Goal: Task Accomplishment & Management: Manage account settings

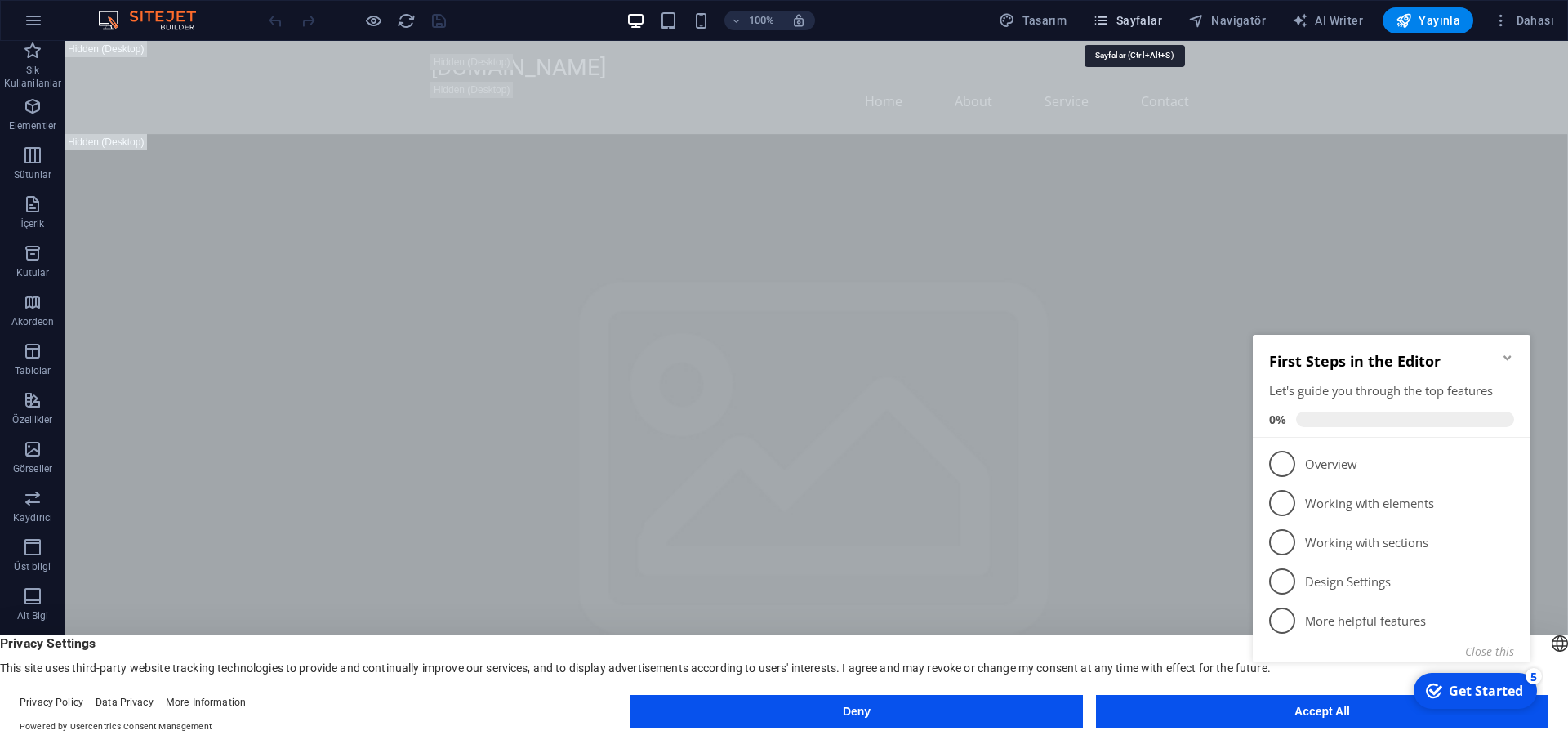
click at [1155, 12] on span "Sayfalar" at bounding box center [1127, 20] width 69 height 16
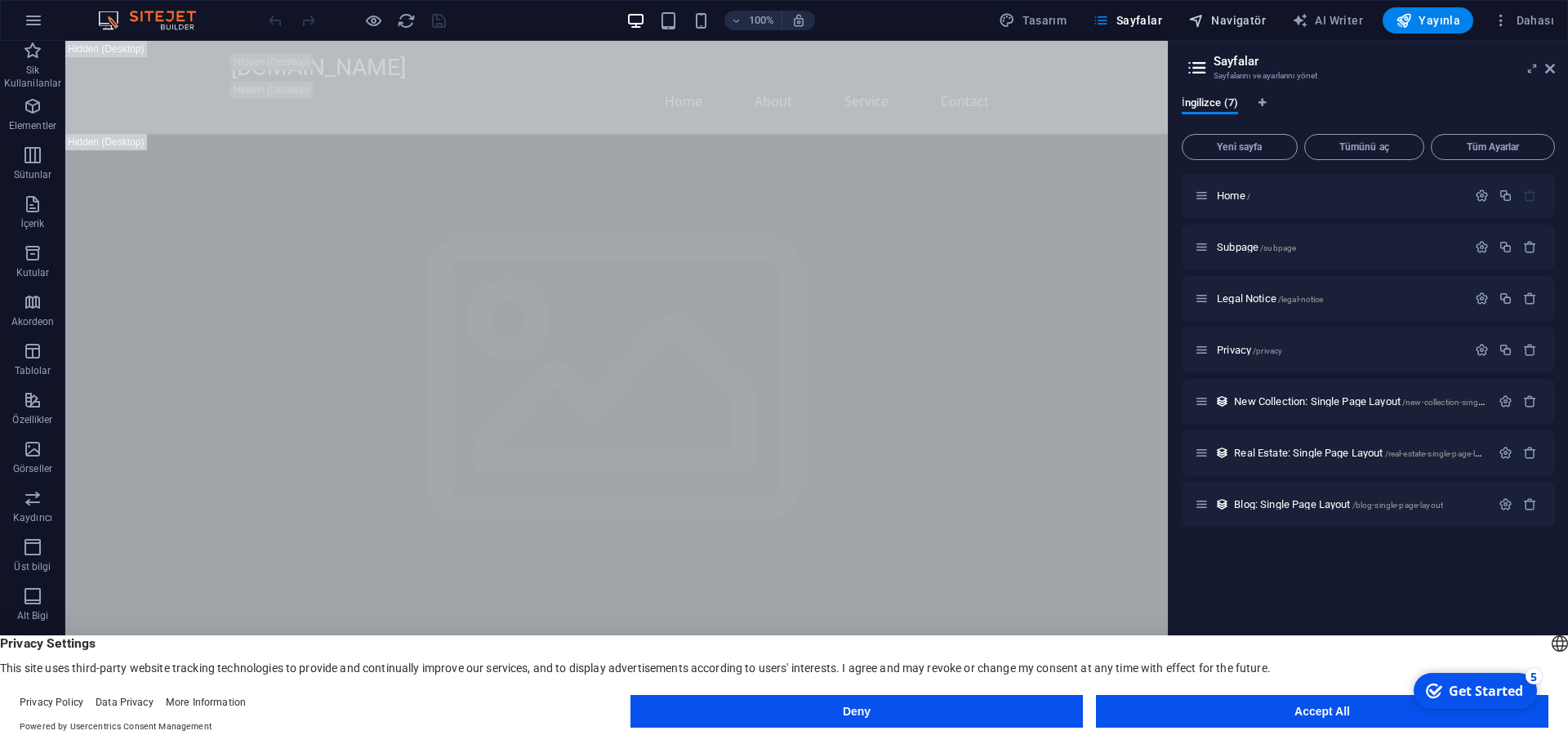
click at [0, 0] on span "Navigatör" at bounding box center [0, 0] width 0 height 0
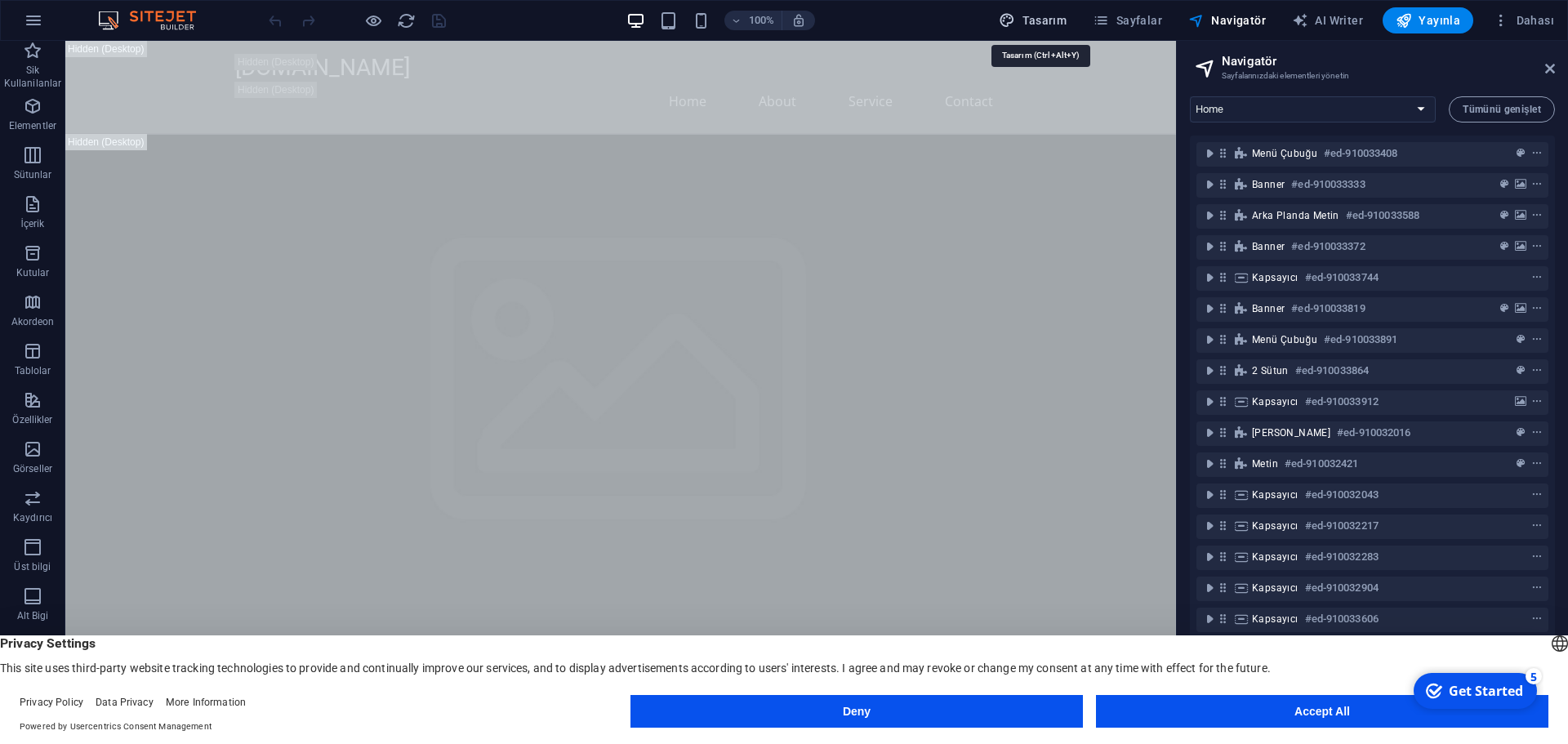
select select "px"
select select "200"
select select "px"
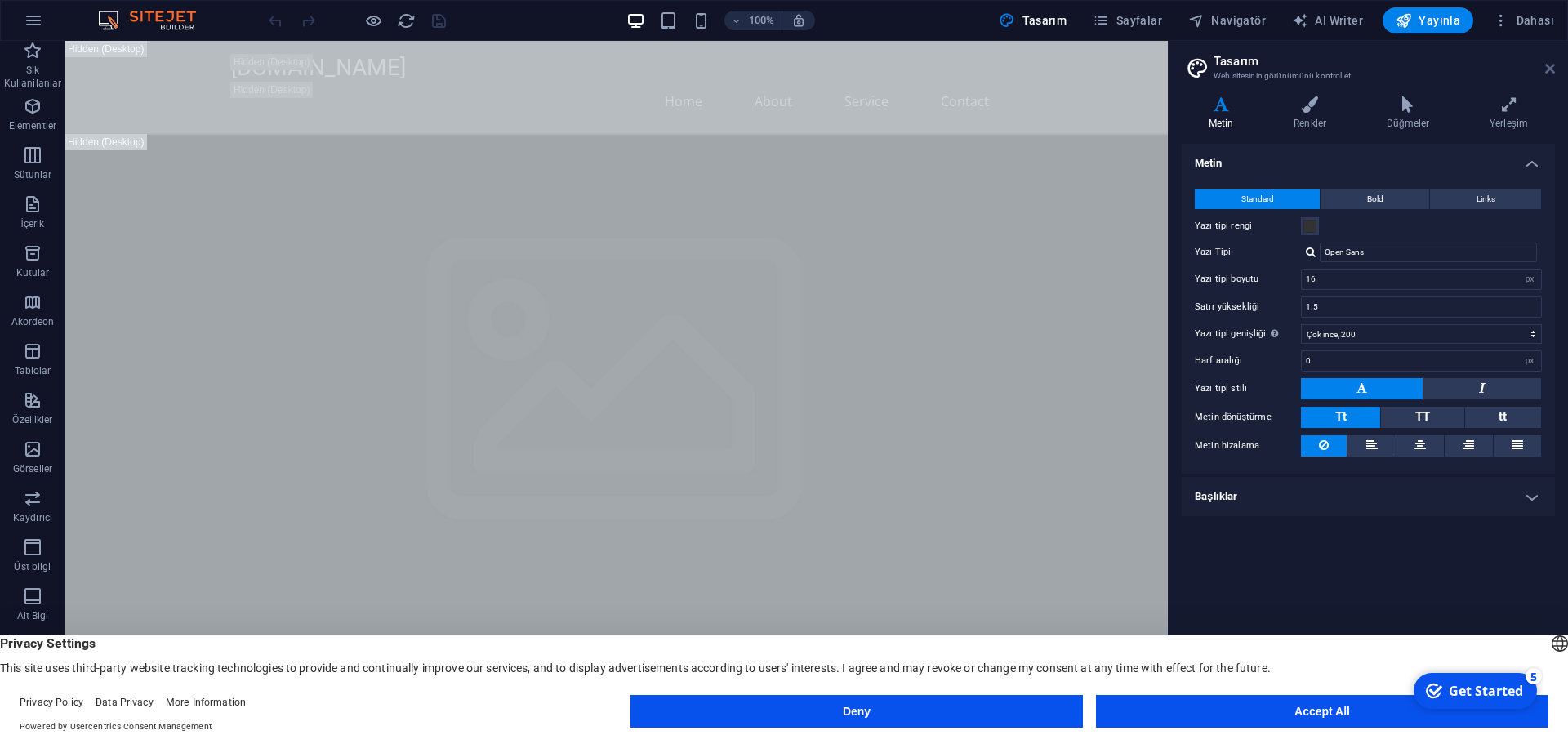
click at [1552, 65] on icon at bounding box center [1549, 69] width 10 height 13
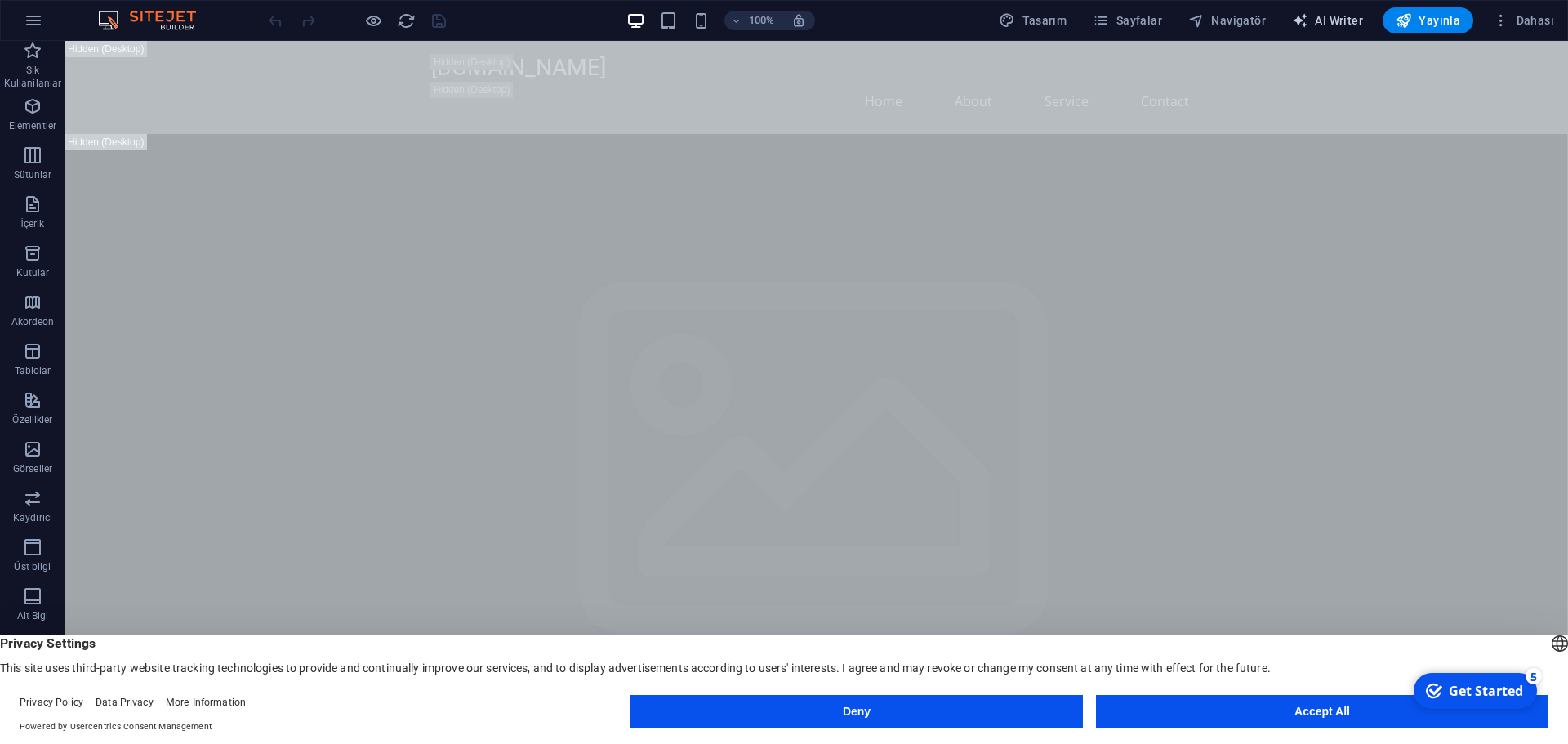
click at [0, 0] on span "AI Writer" at bounding box center [0, 0] width 0 height 0
select select "English"
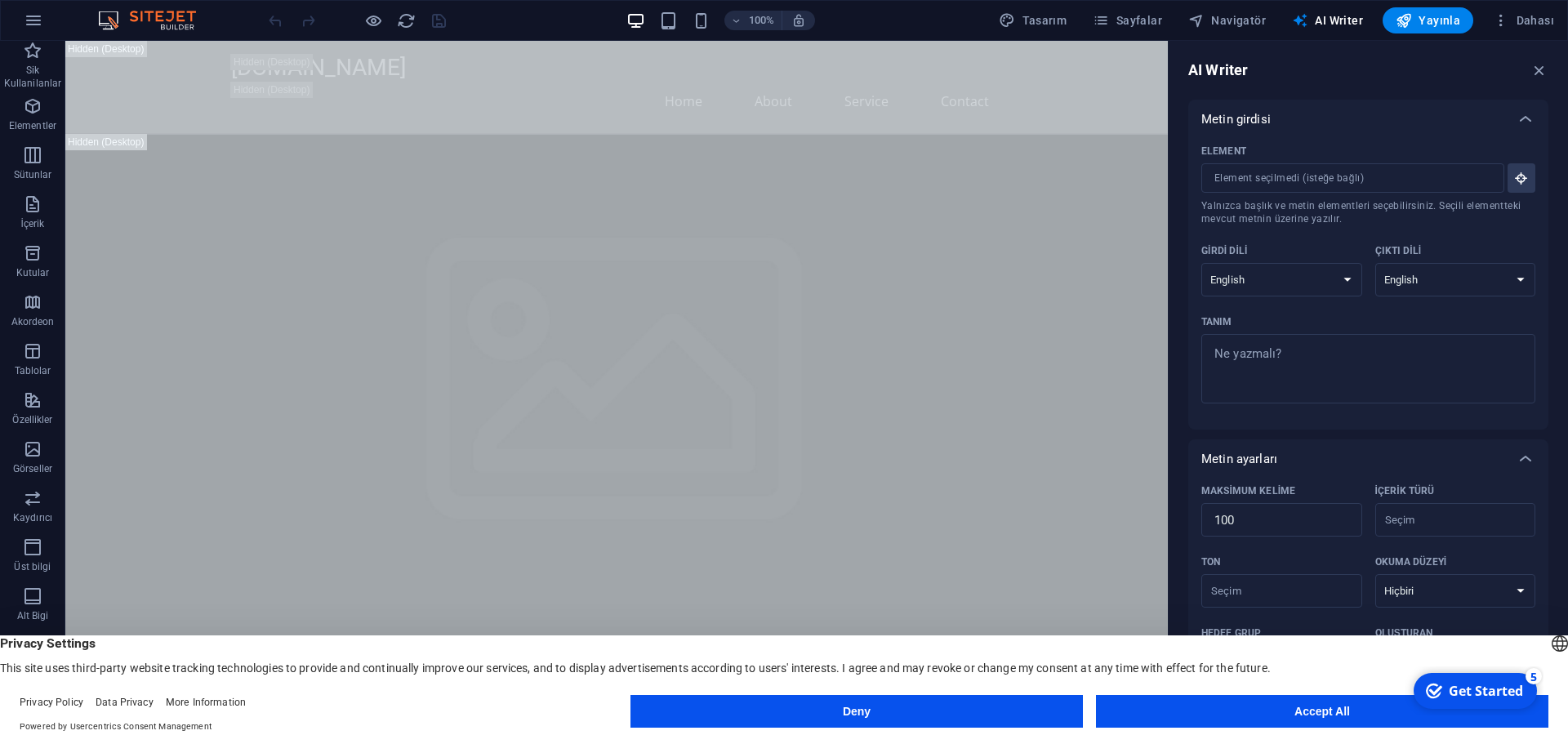
click at [46, 14] on button "button" at bounding box center [33, 20] width 39 height 39
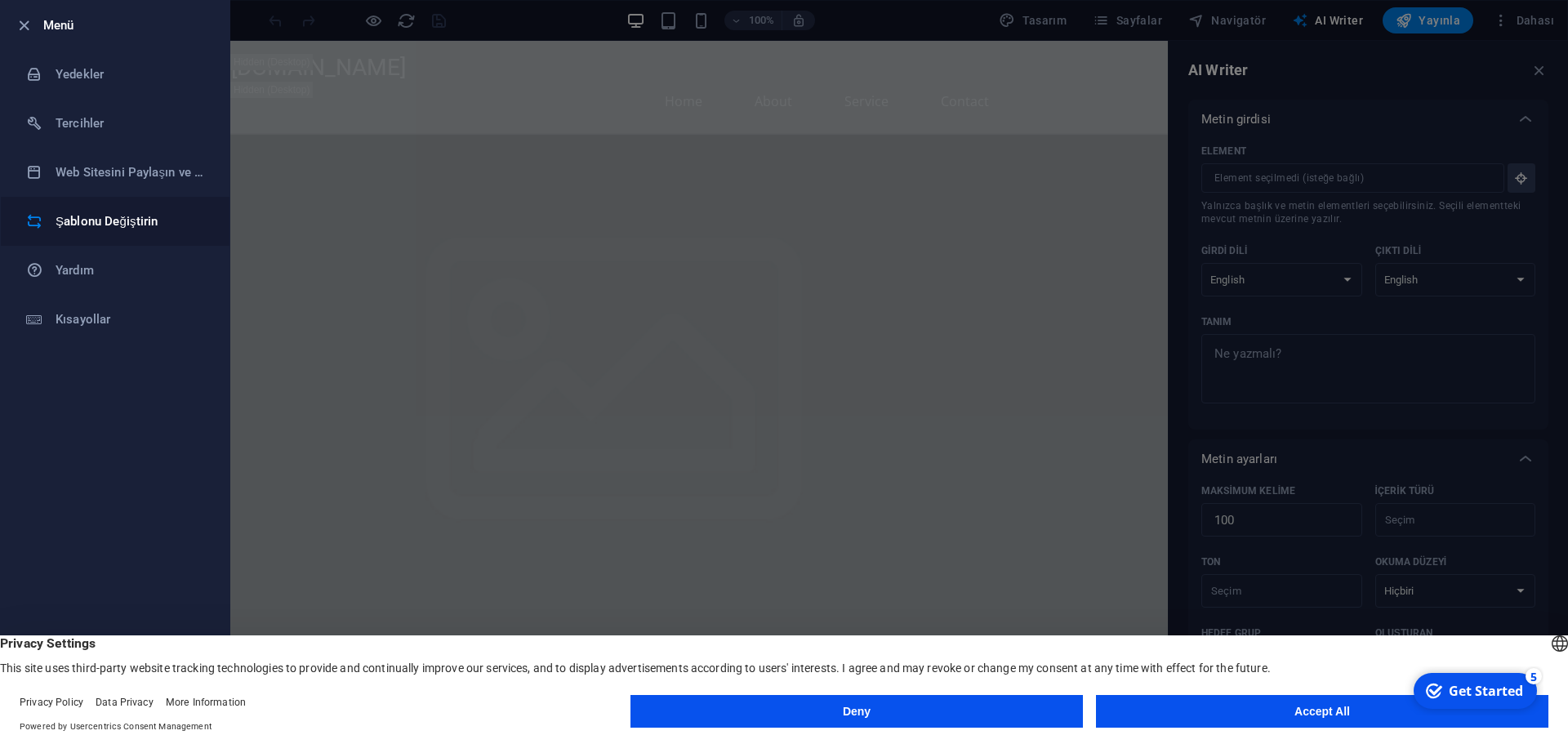
click at [111, 212] on h6 "Şablonu Değiştirin" at bounding box center [131, 221] width 151 height 20
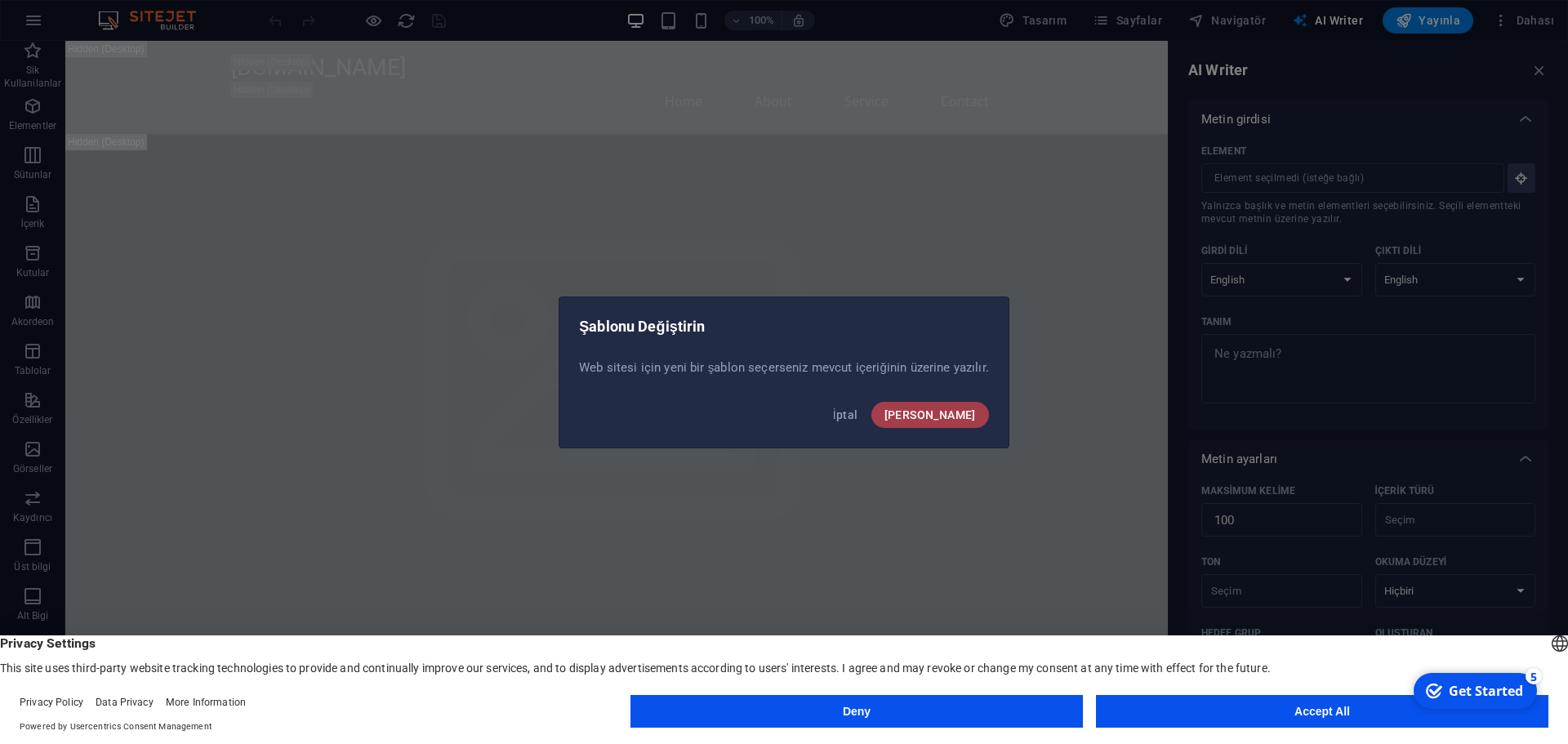
click at [946, 416] on span "[PERSON_NAME]" at bounding box center [930, 414] width 92 height 13
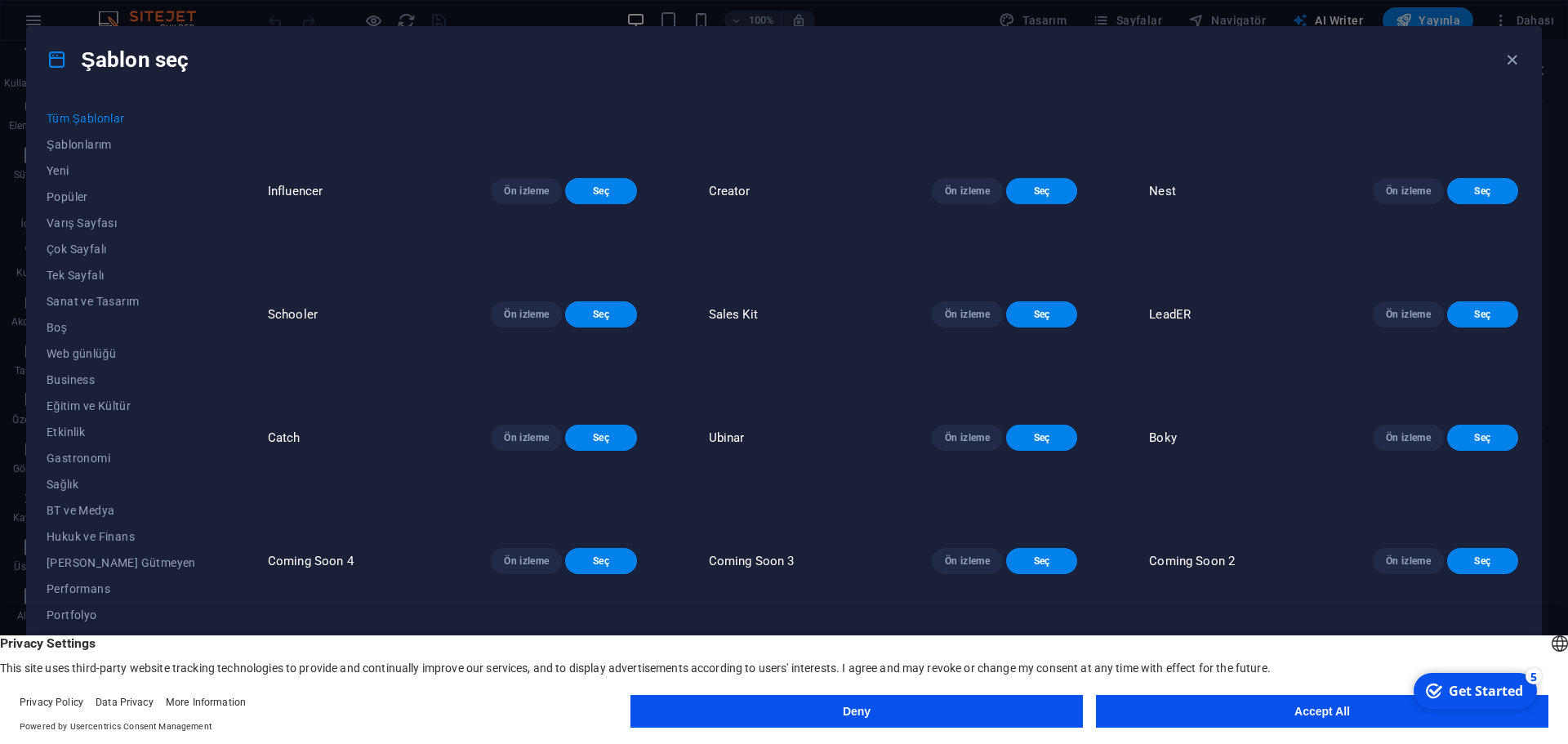
scroll to position [24701, 0]
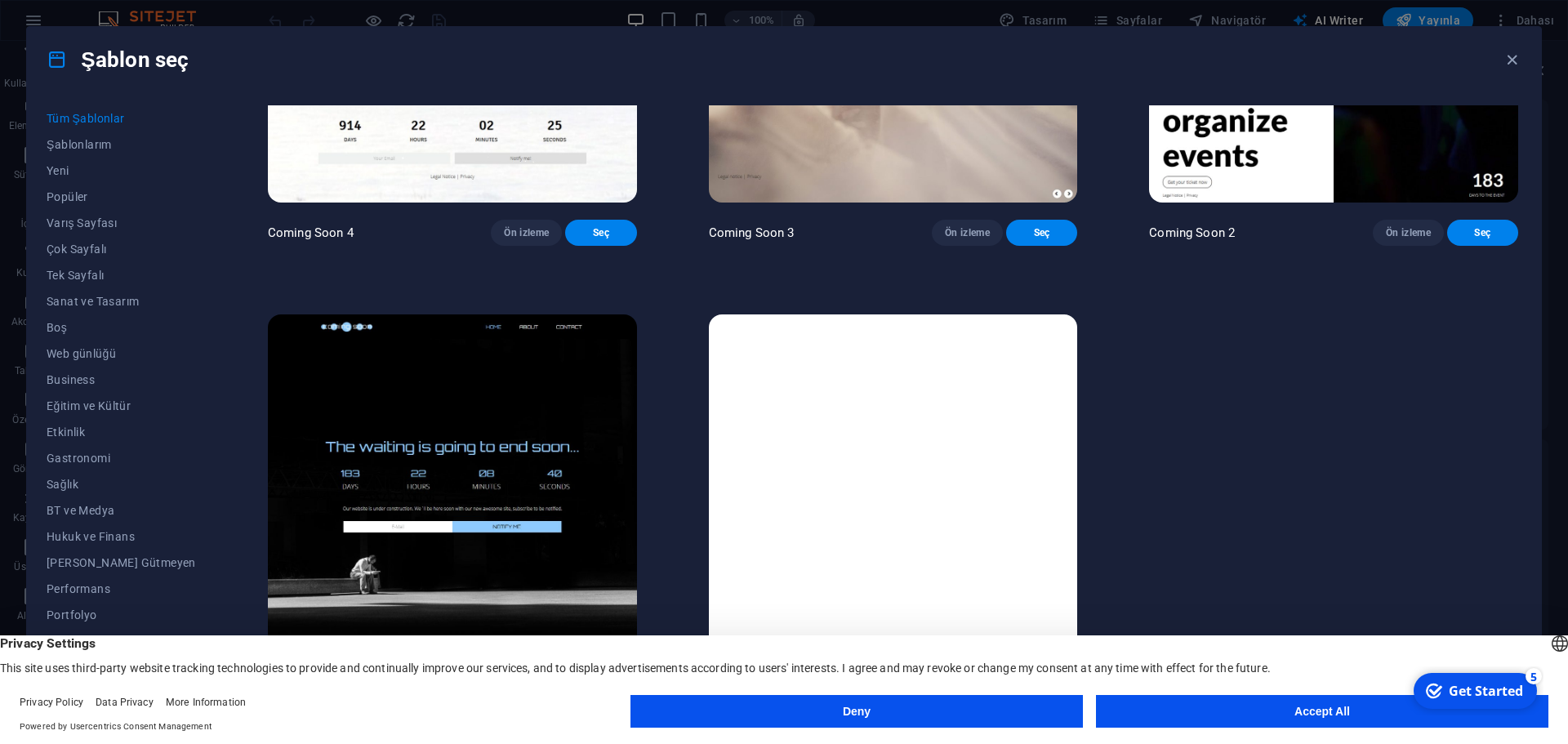
drag, startPoint x: 1546, startPoint y: 466, endPoint x: 1558, endPoint y: 378, distance: 88.8
click at [1558, 378] on div "Şablon seç Tüm Şablonlar Şablonlarım Yeni Popüler Varış Sayfası Çok Sayfalı Tek…" at bounding box center [784, 372] width 1568 height 744
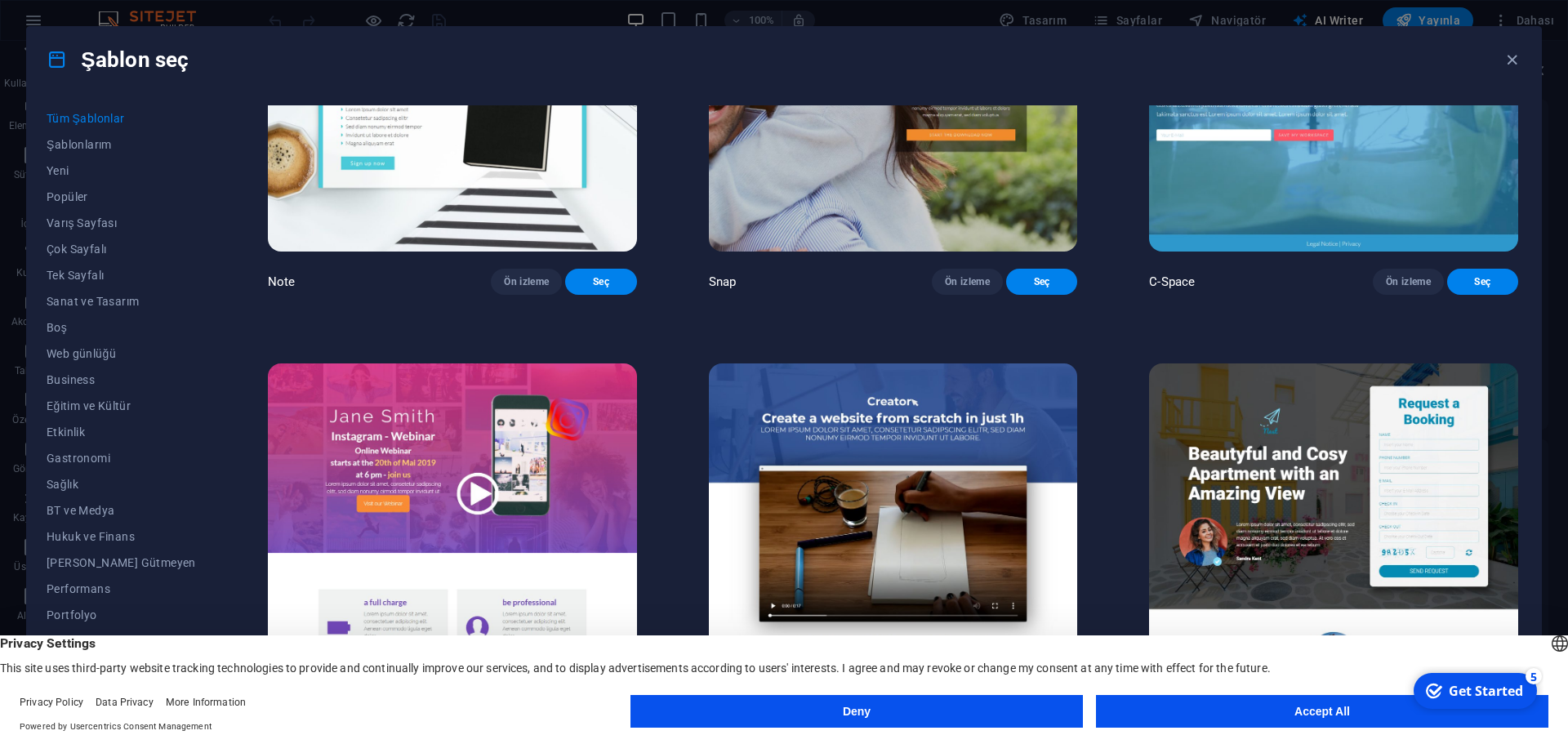
scroll to position [22088, 0]
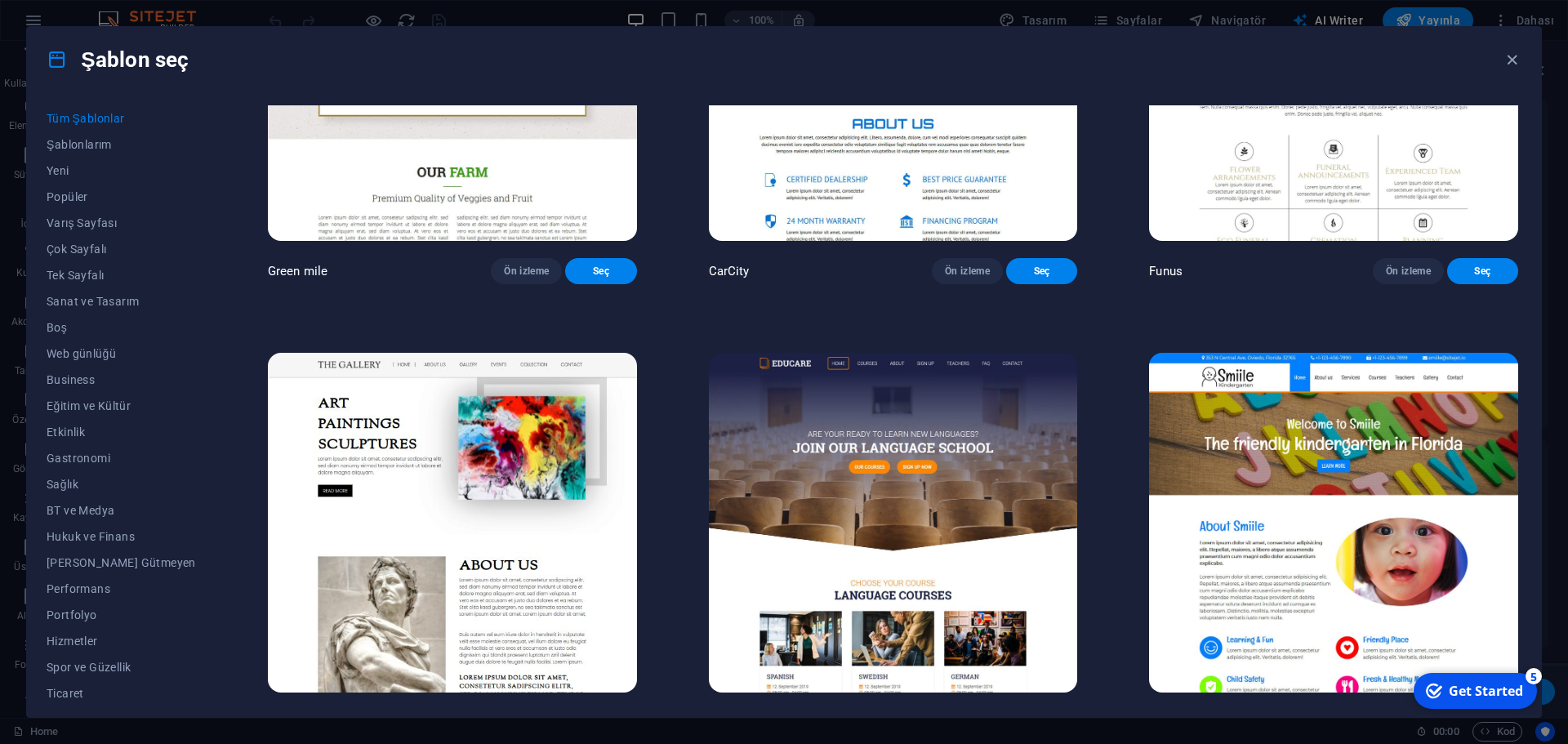
scroll to position [13316, 0]
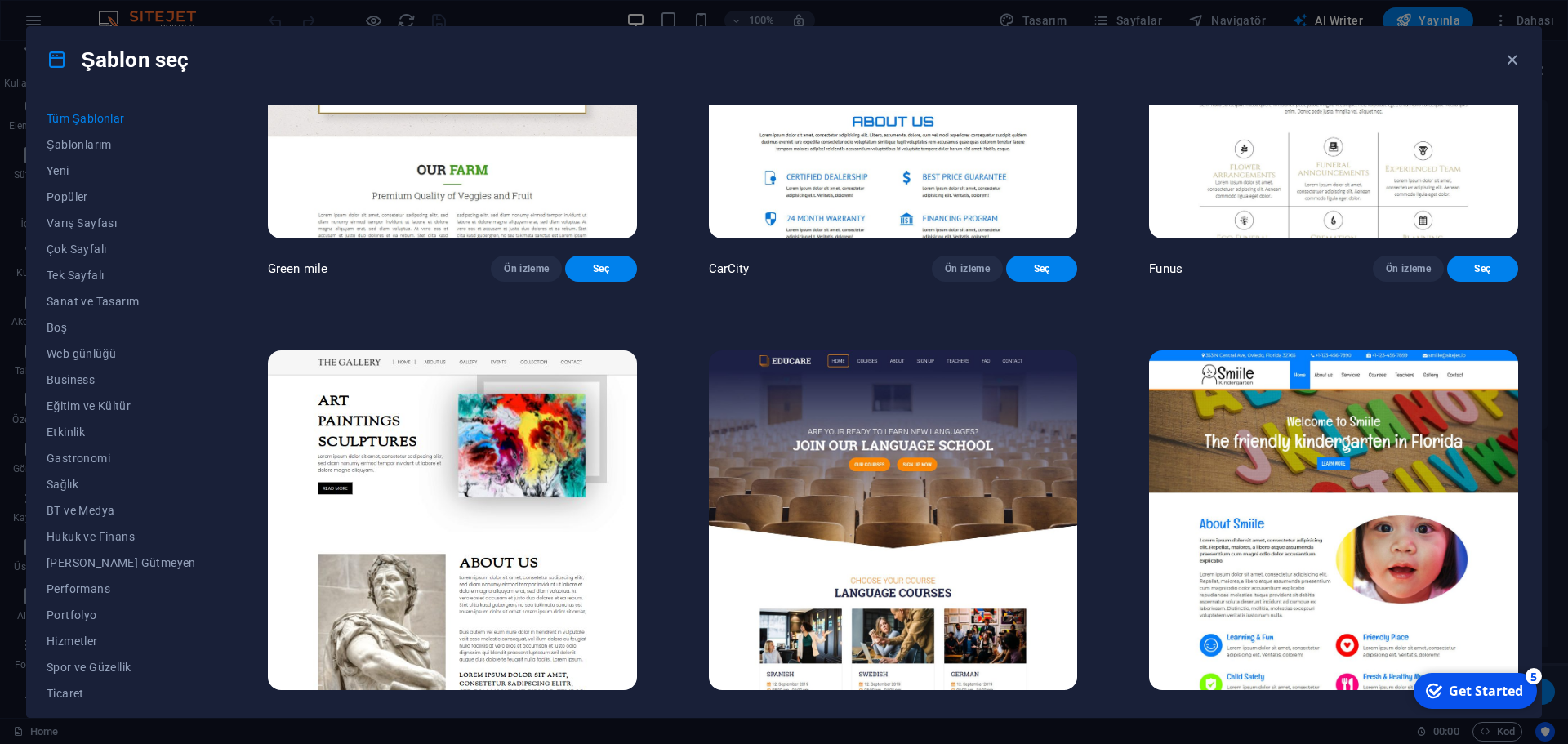
click at [921, 238] on img at bounding box center [894, 68] width 369 height 340
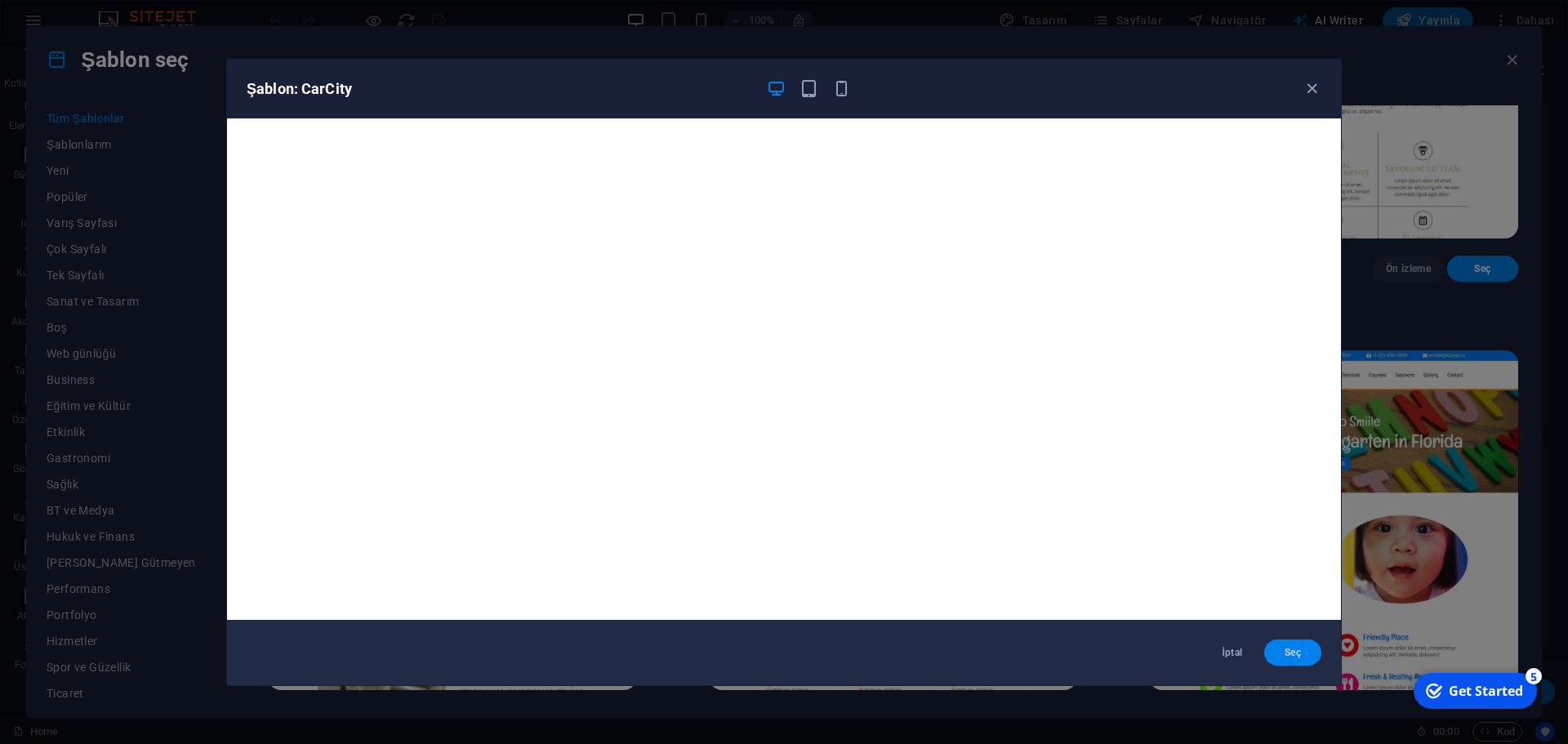
click at [1291, 649] on span "Seç" at bounding box center [1292, 652] width 31 height 13
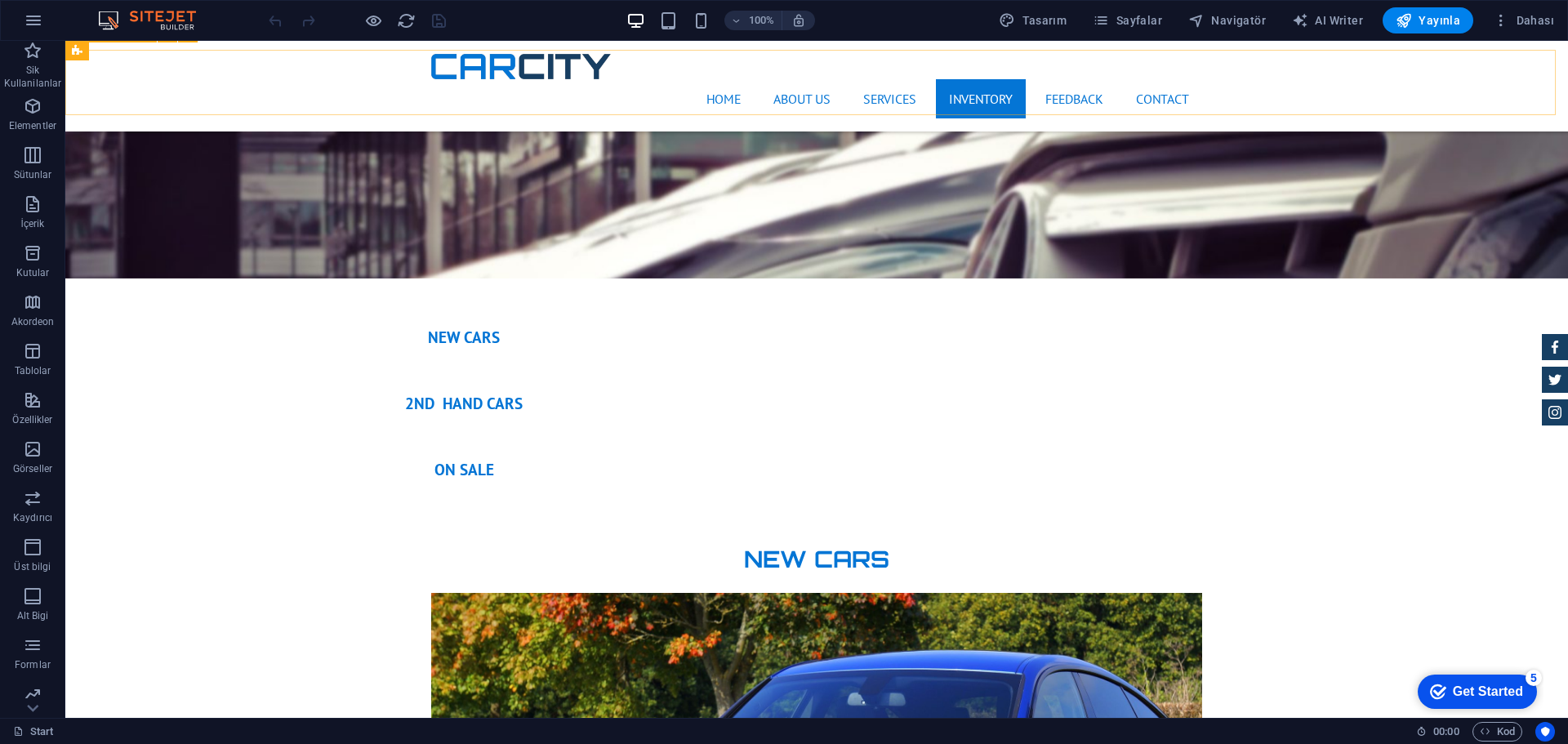
scroll to position [4431, 0]
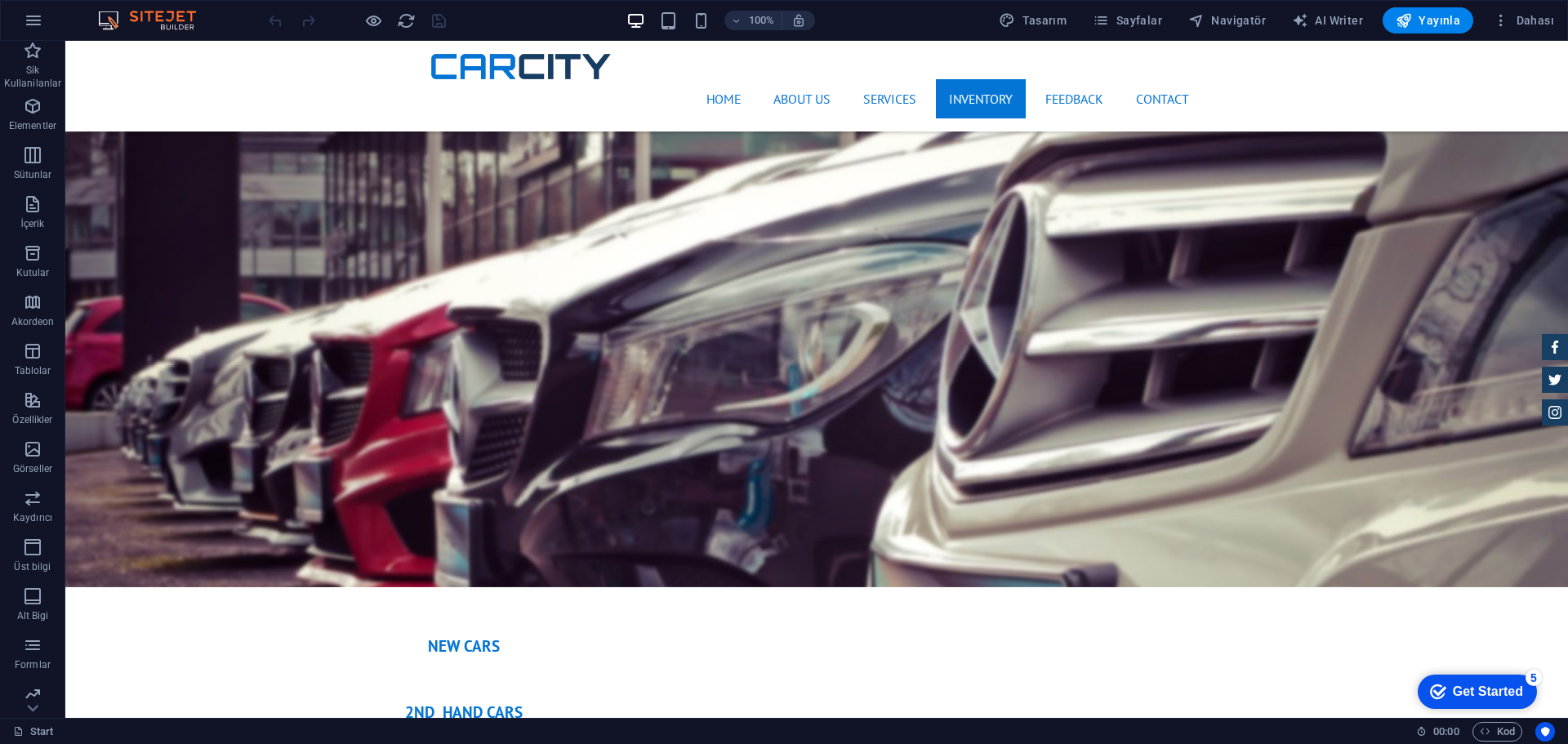
click at [29, 22] on icon "button" at bounding box center [33, 20] width 20 height 20
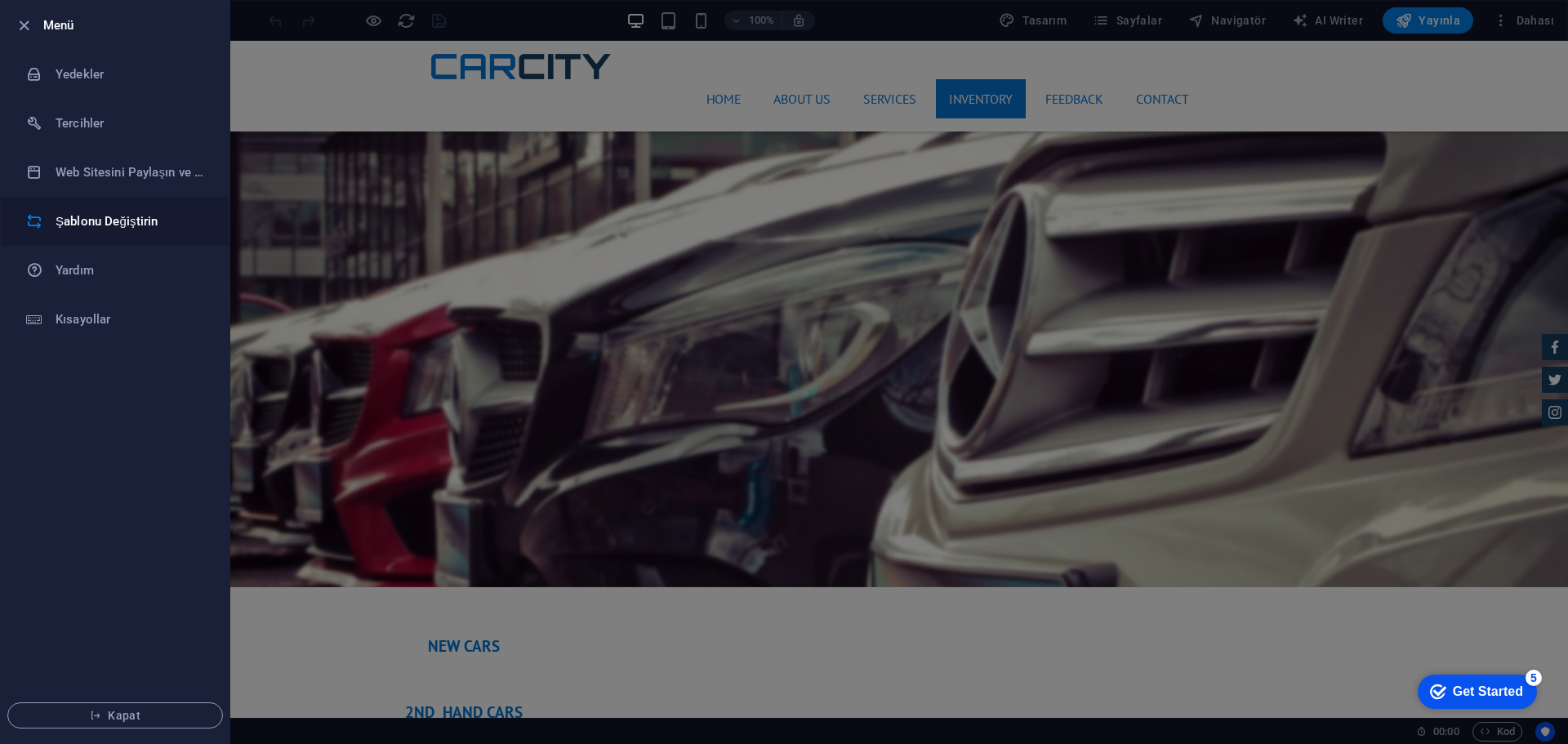
click at [140, 227] on h6 "Şablonu Değiştirin" at bounding box center [131, 221] width 151 height 20
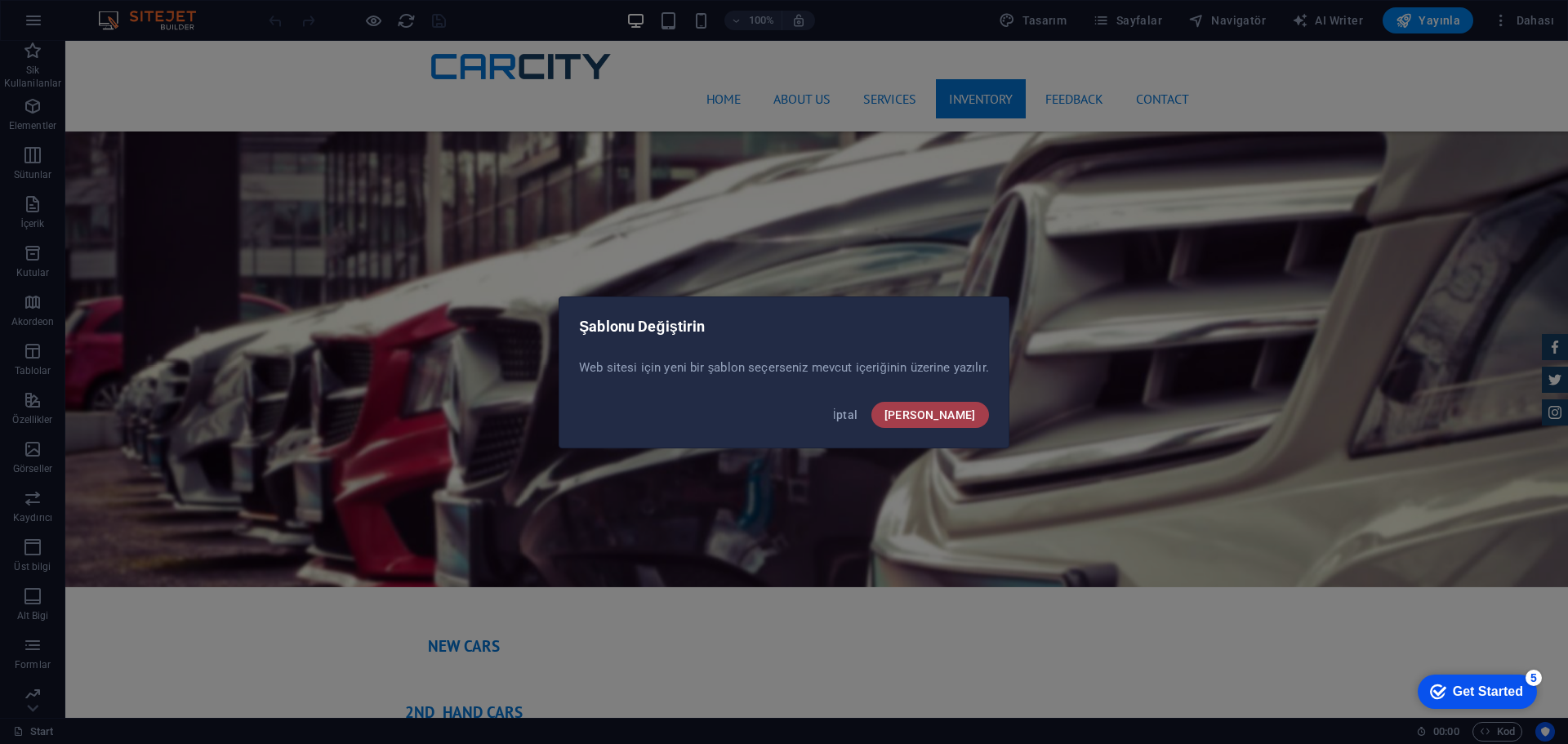
click at [964, 423] on button "[PERSON_NAME]" at bounding box center [930, 414] width 118 height 26
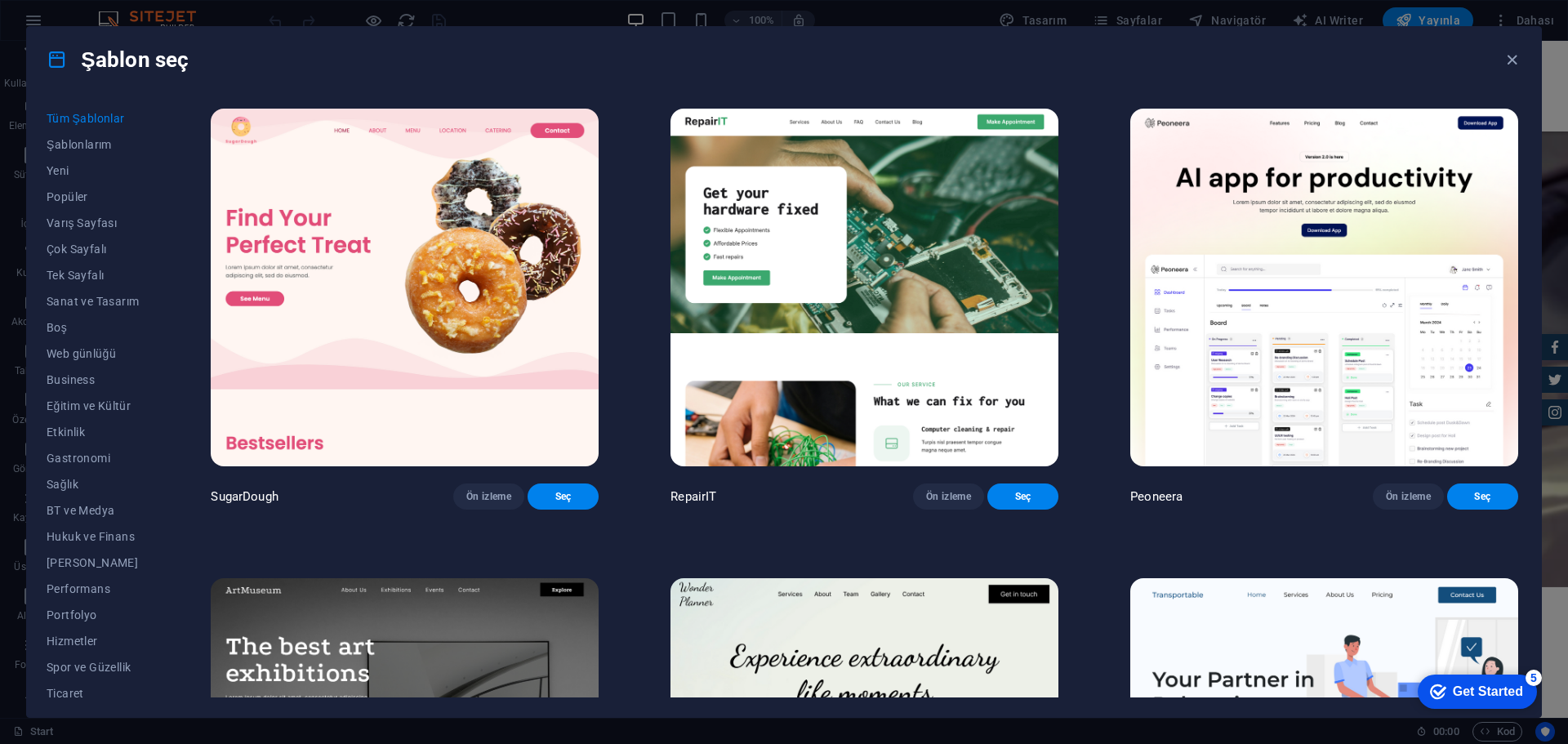
click at [940, 240] on img at bounding box center [863, 287] width 387 height 358
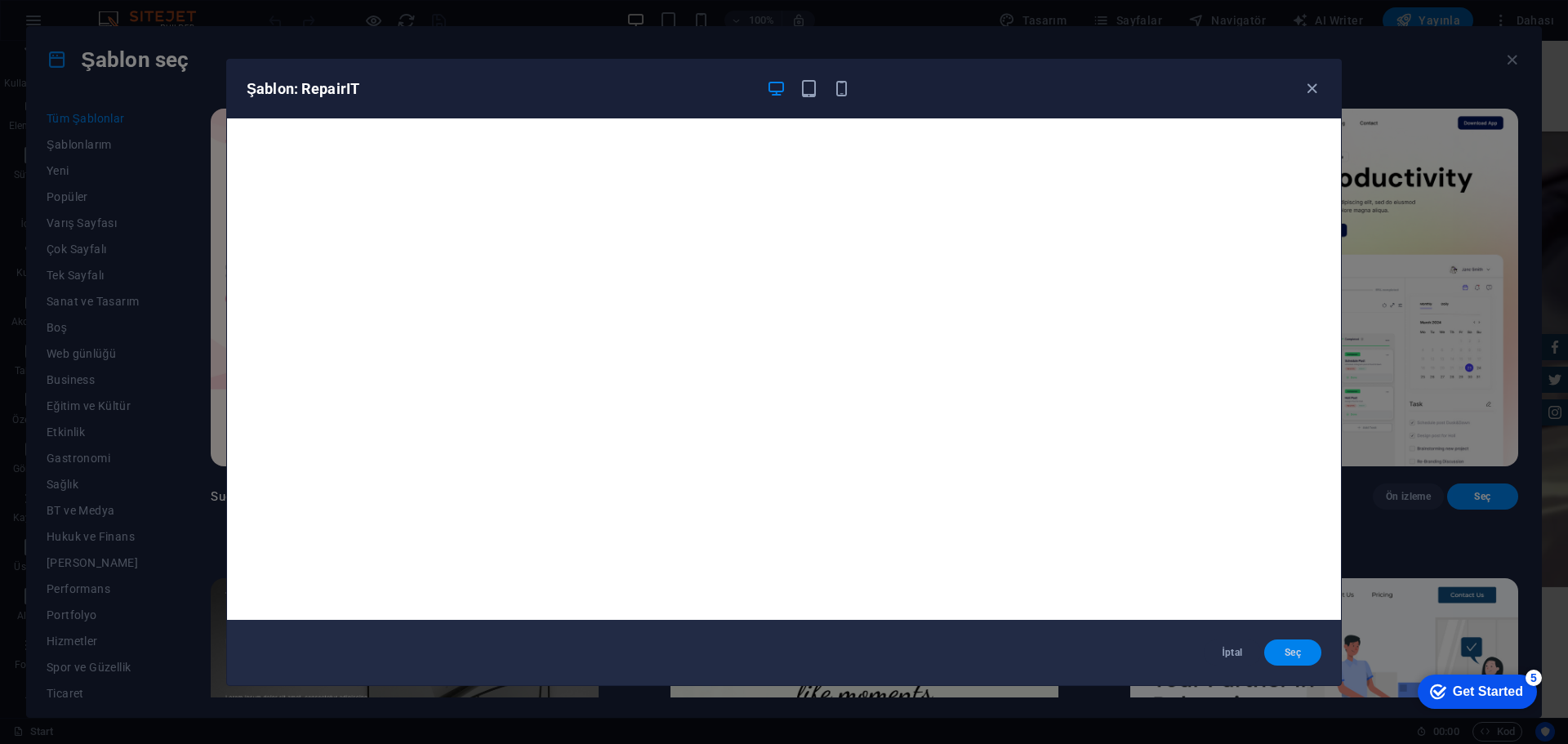
click at [1290, 649] on span "Seç" at bounding box center [1292, 652] width 31 height 13
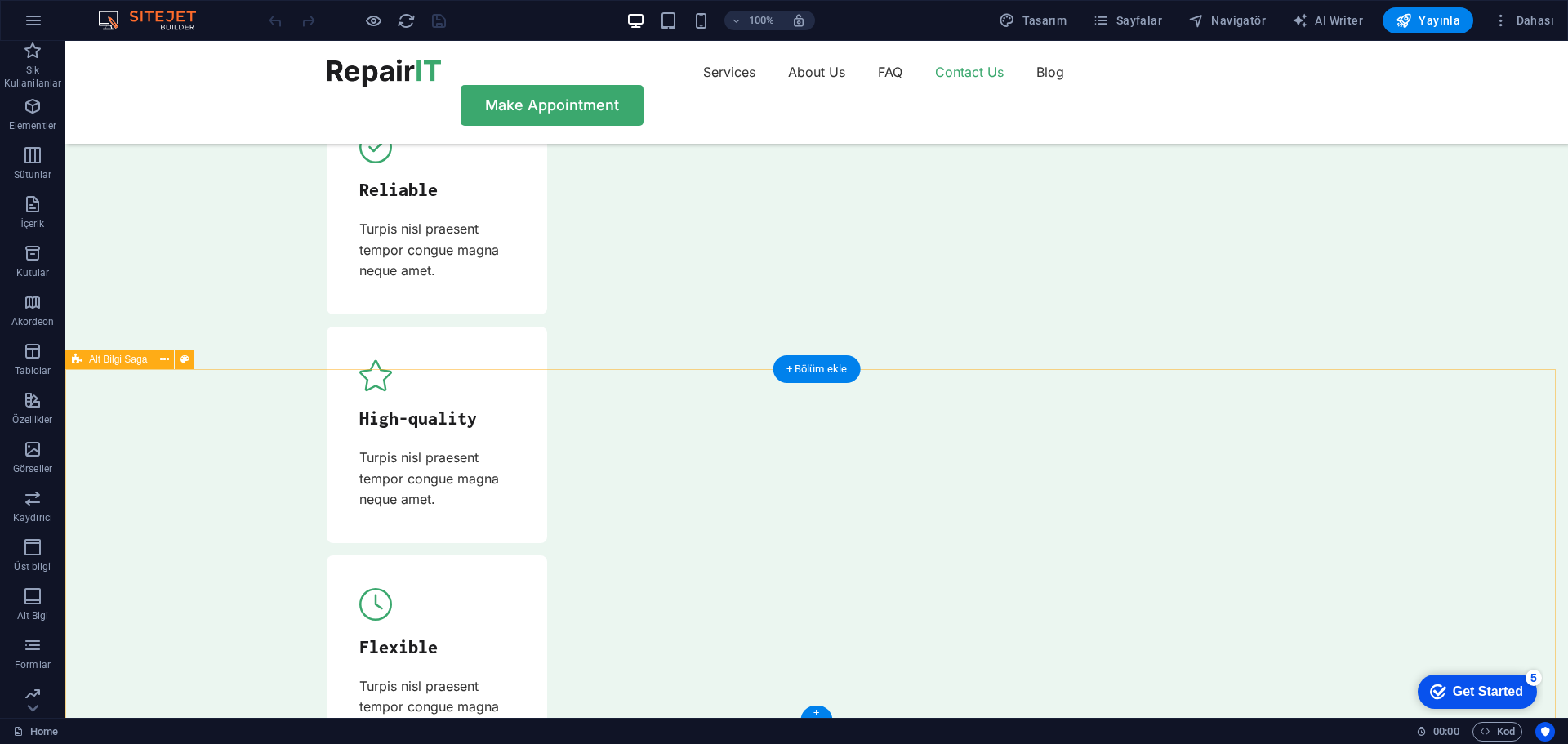
scroll to position [5345, 0]
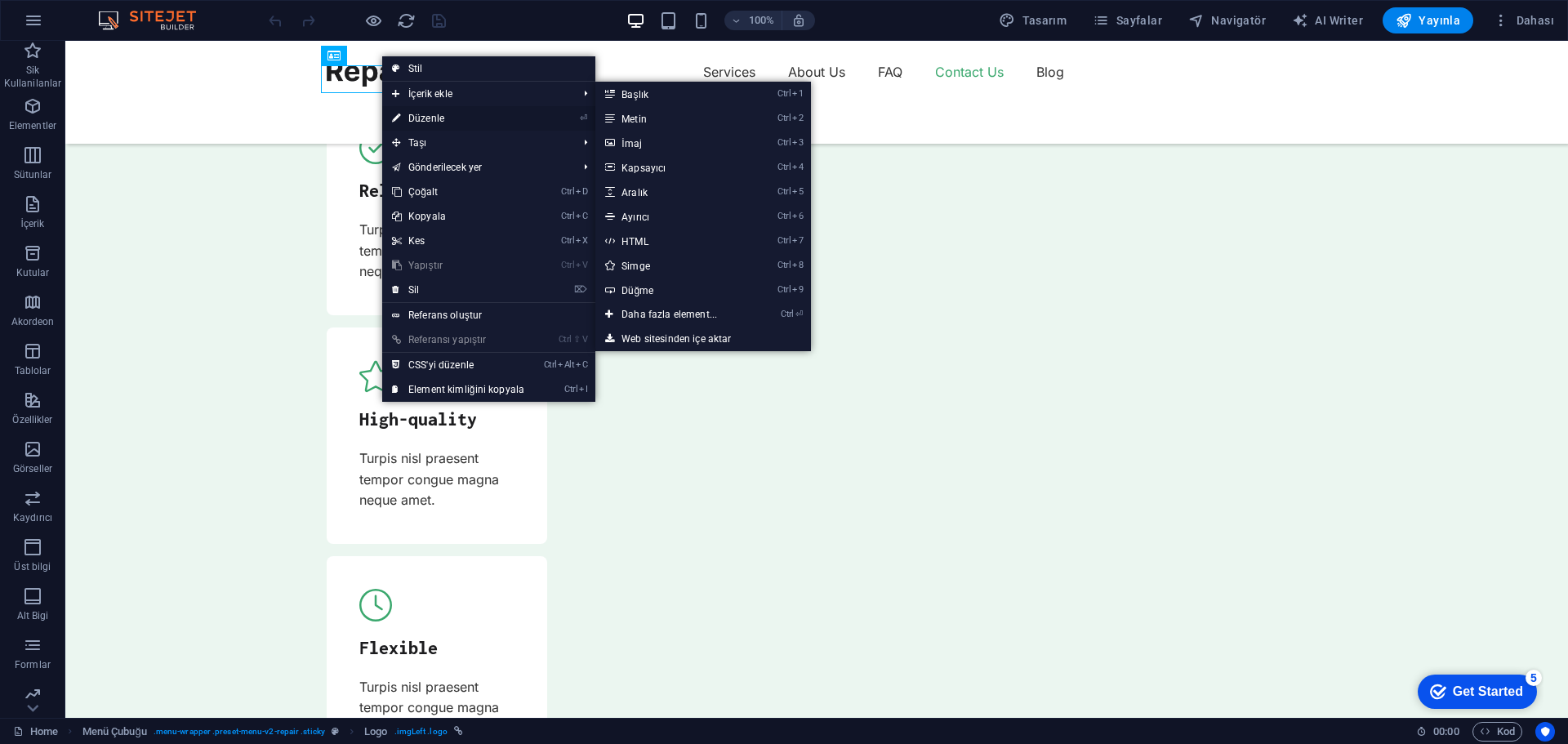
click at [0, 0] on link "⏎ Düzenle" at bounding box center [0, 0] width 0 height 0
select select "px"
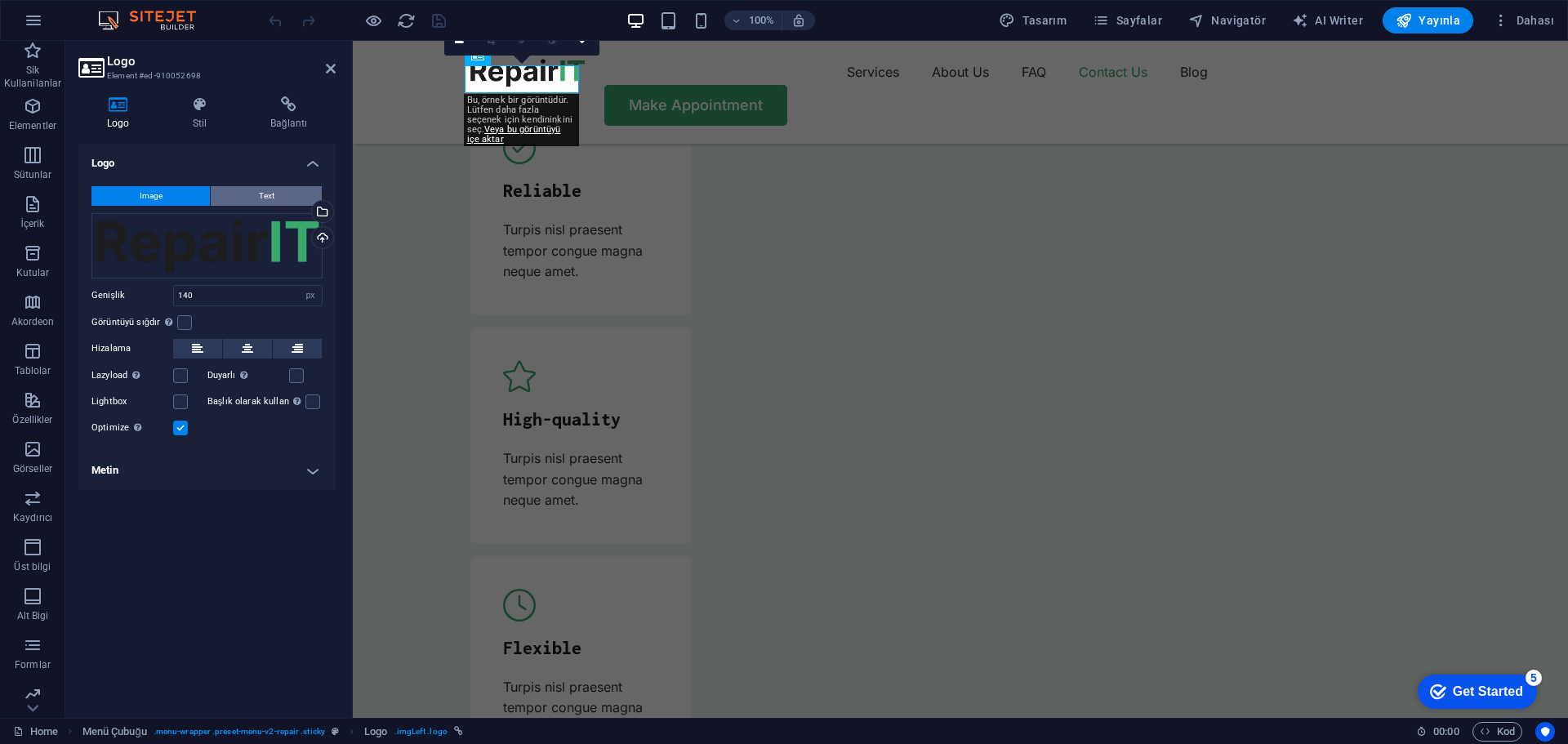
click at [275, 201] on button "Text" at bounding box center [266, 196] width 111 height 20
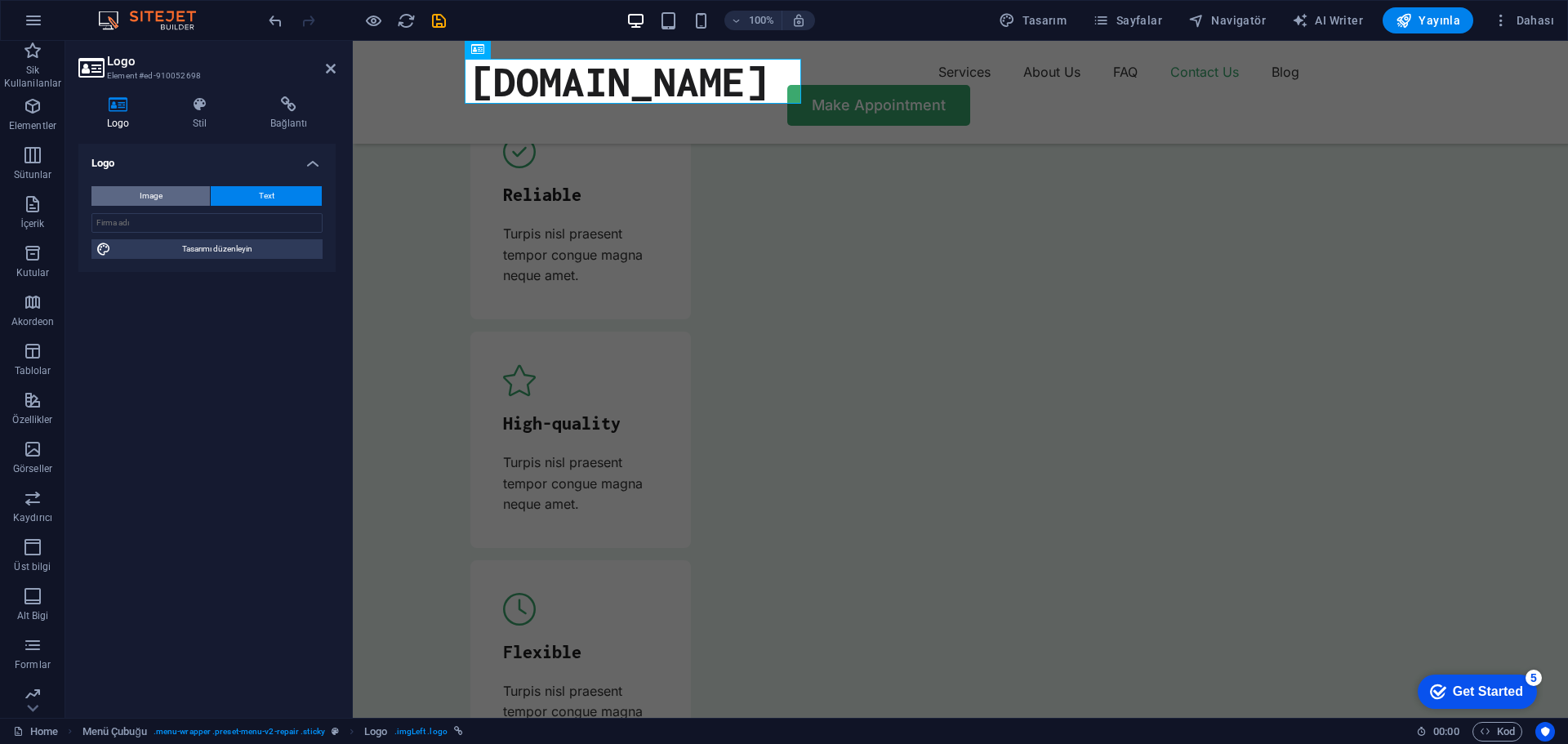
click at [181, 201] on button "Image" at bounding box center [151, 196] width 119 height 20
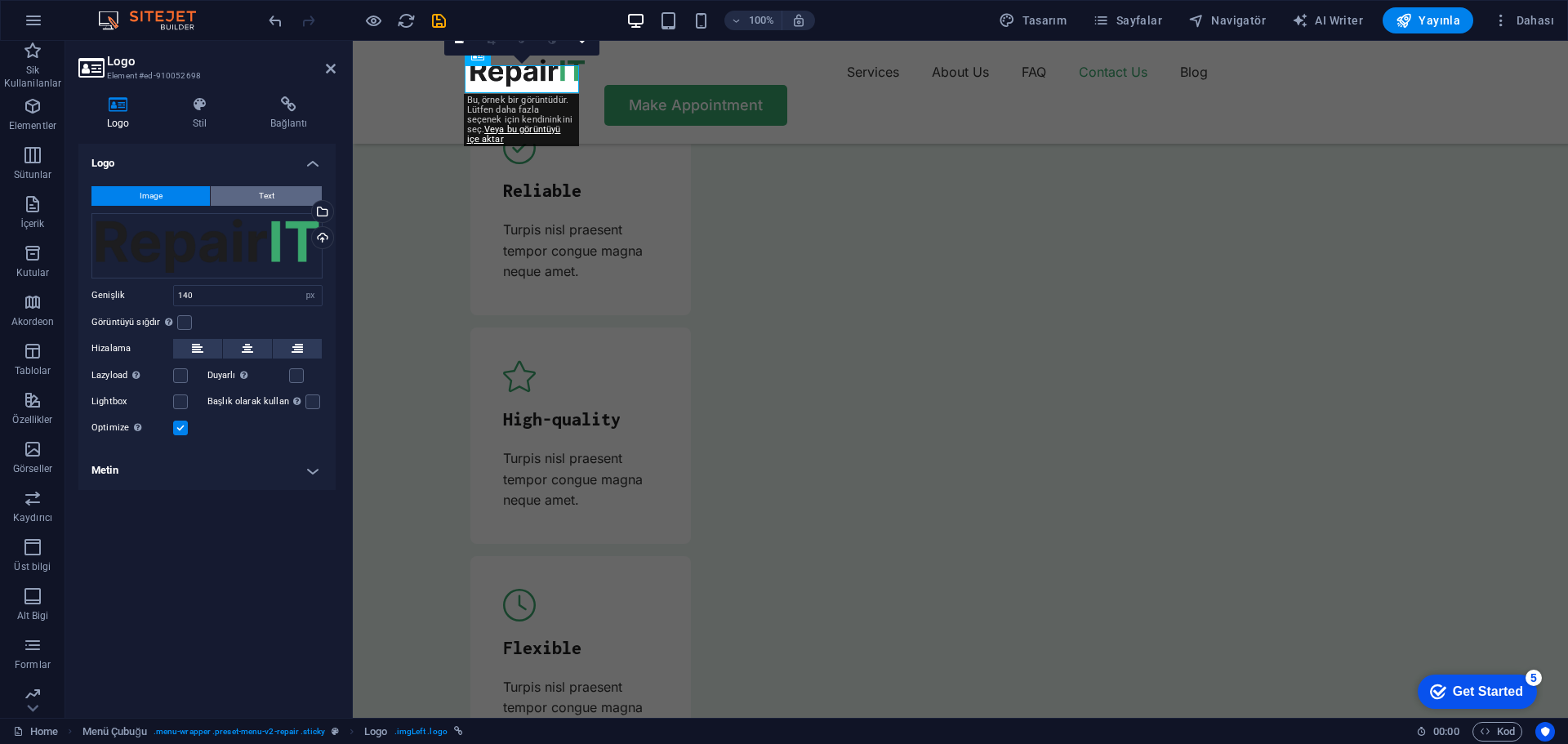
click at [274, 197] on span "Text" at bounding box center [267, 196] width 16 height 20
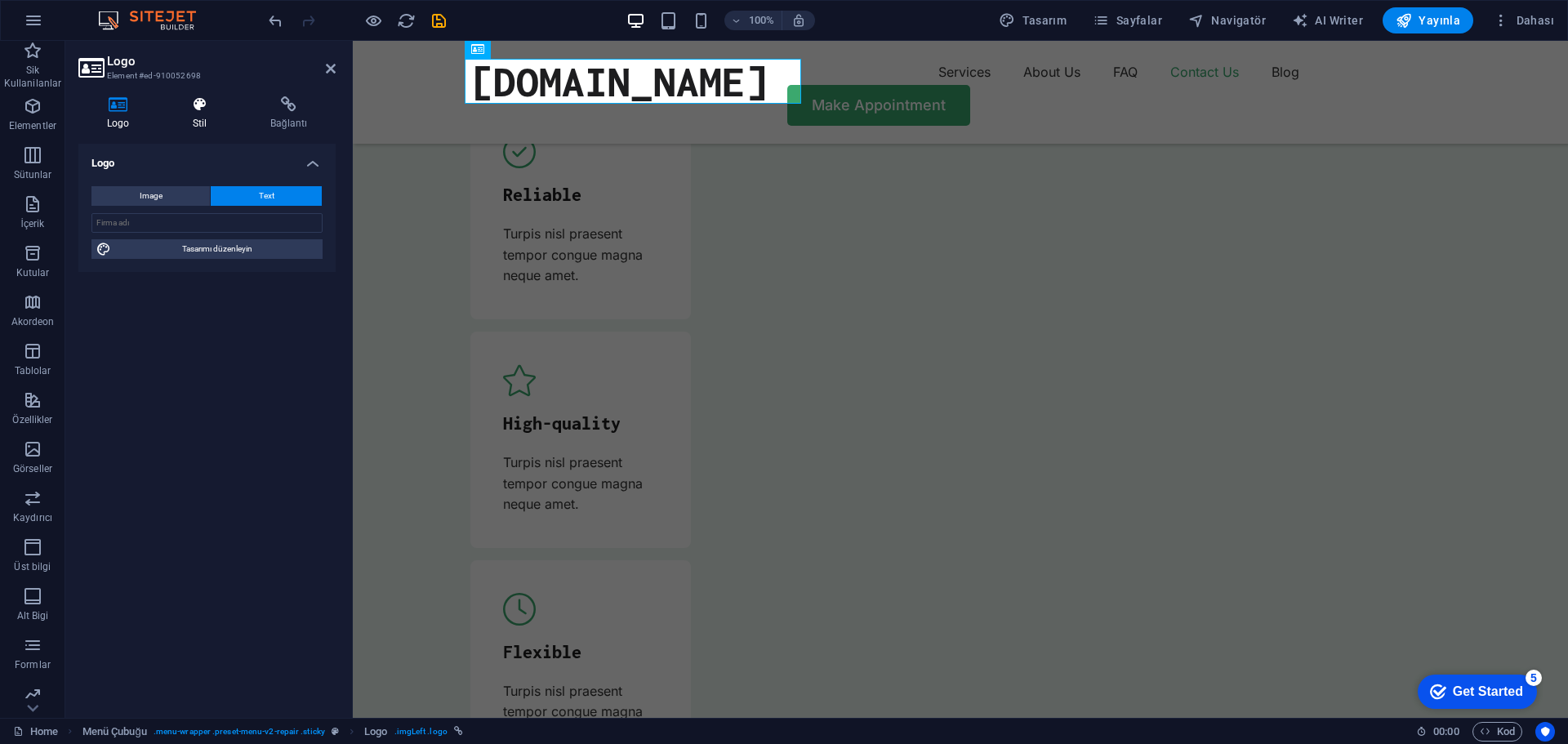
click at [201, 106] on icon at bounding box center [199, 104] width 71 height 16
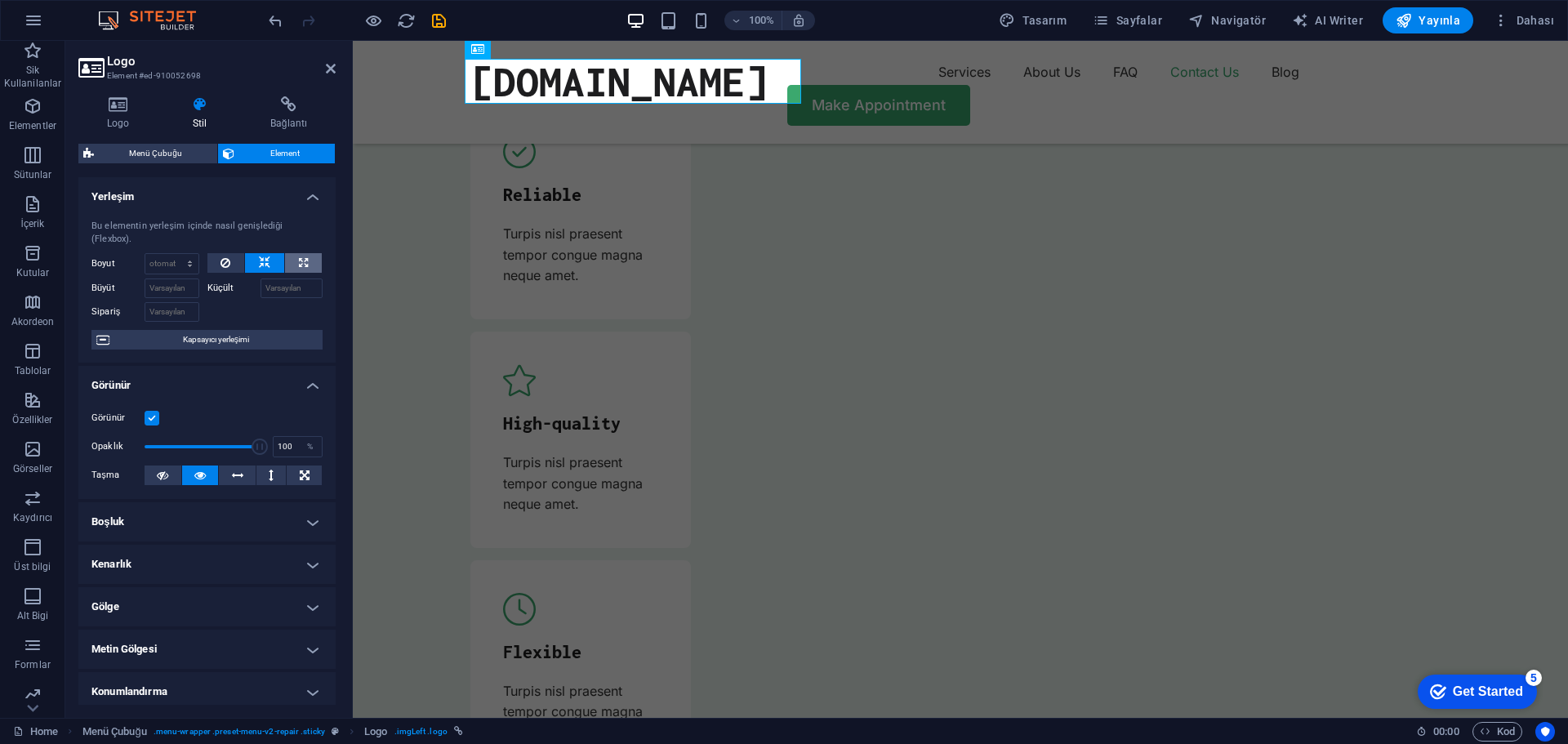
click at [299, 260] on icon at bounding box center [303, 263] width 9 height 20
type input "100"
select select "%"
click at [268, 271] on button at bounding box center [264, 263] width 39 height 20
select select "DISABLED_OPTION_VALUE"
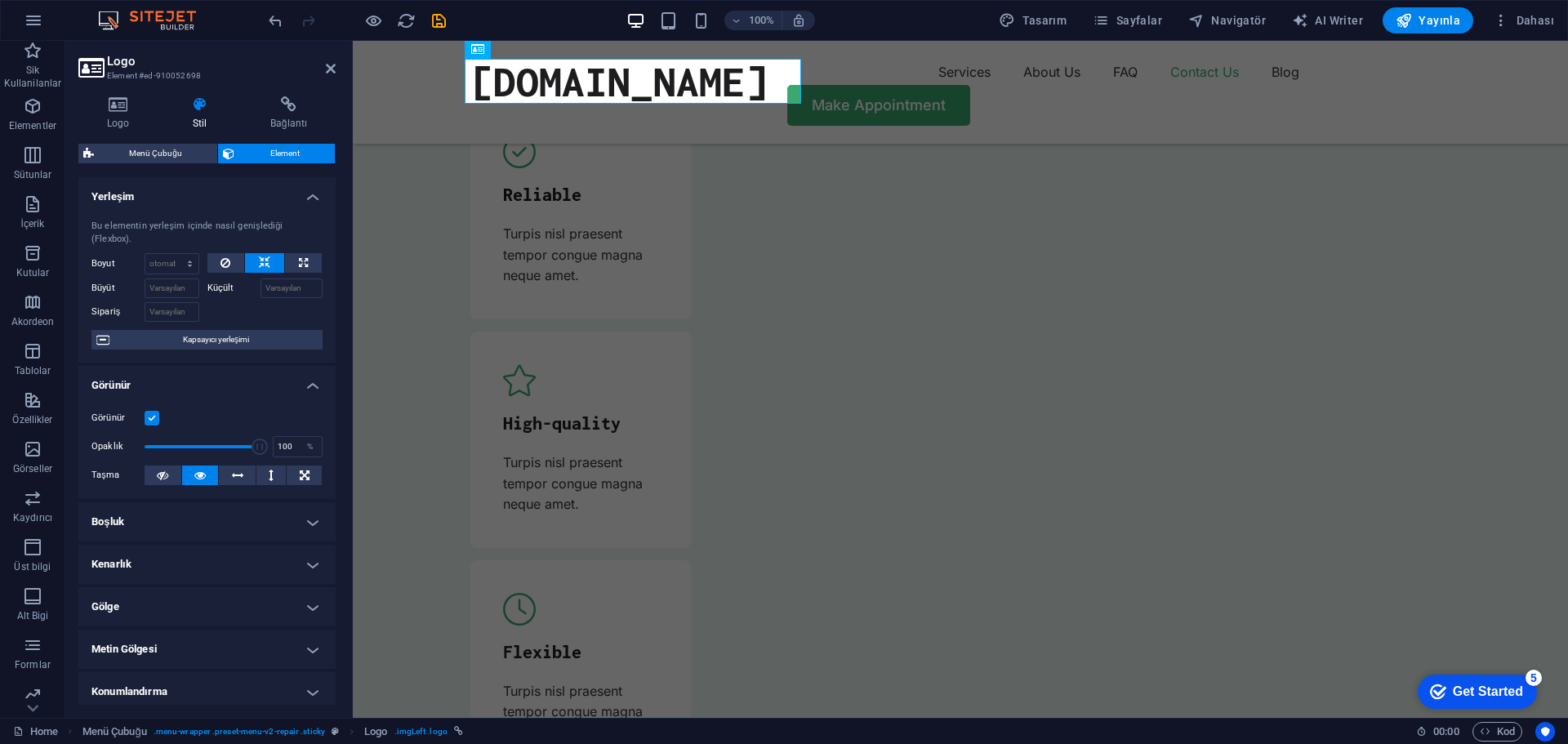
click at [222, 286] on label "Küçült" at bounding box center [233, 288] width 53 height 20
click at [261, 286] on input "Küçült" at bounding box center [292, 288] width 63 height 20
drag, startPoint x: 250, startPoint y: 445, endPoint x: 194, endPoint y: 447, distance: 56.0
click at [194, 447] on span at bounding box center [196, 447] width 16 height 16
type input "86"
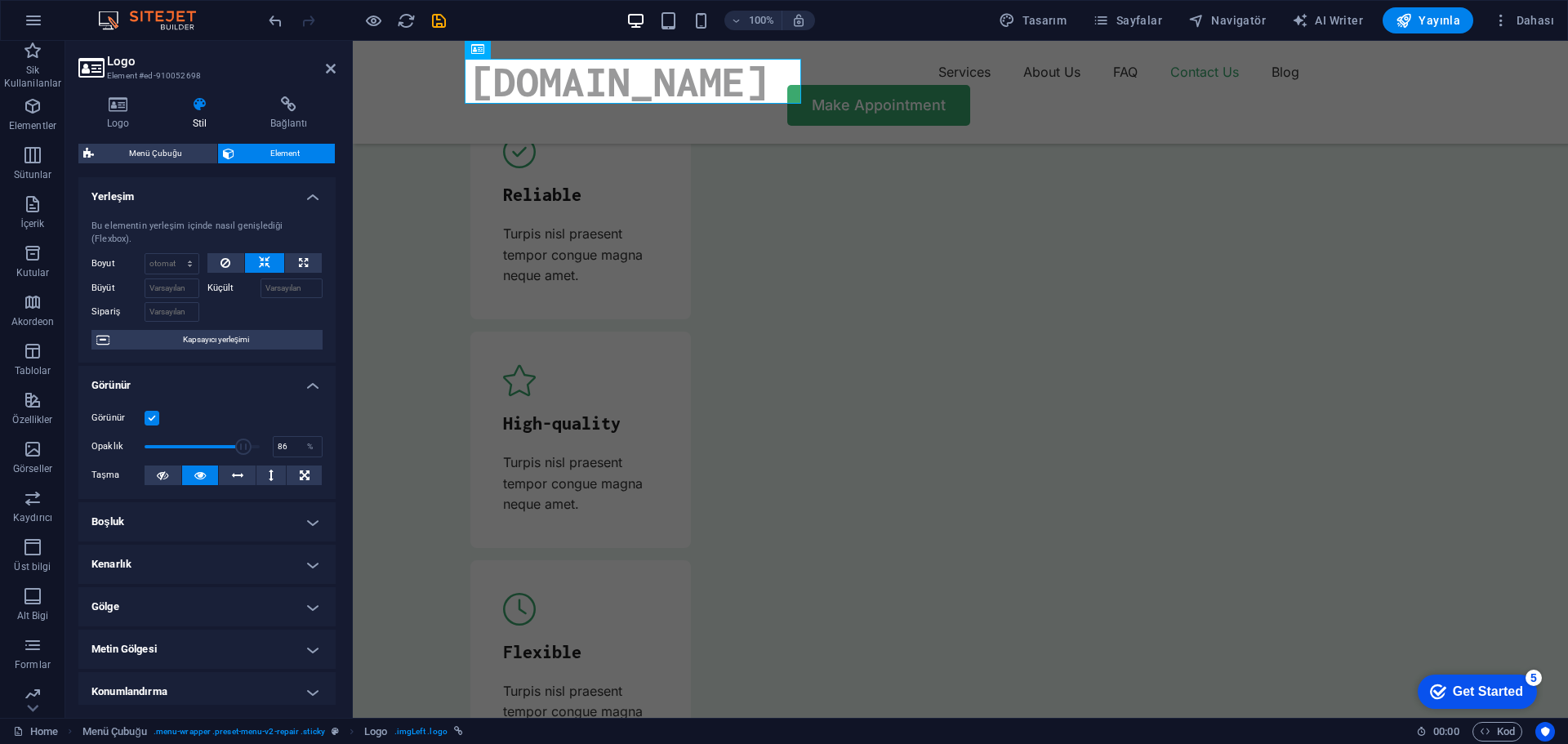
drag, startPoint x: 194, startPoint y: 447, endPoint x: 240, endPoint y: 454, distance: 46.5
click at [240, 454] on span at bounding box center [243, 447] width 16 height 16
click at [233, 473] on icon at bounding box center [237, 475] width 11 height 20
click at [227, 512] on h4 "Boşluk" at bounding box center [206, 521] width 257 height 39
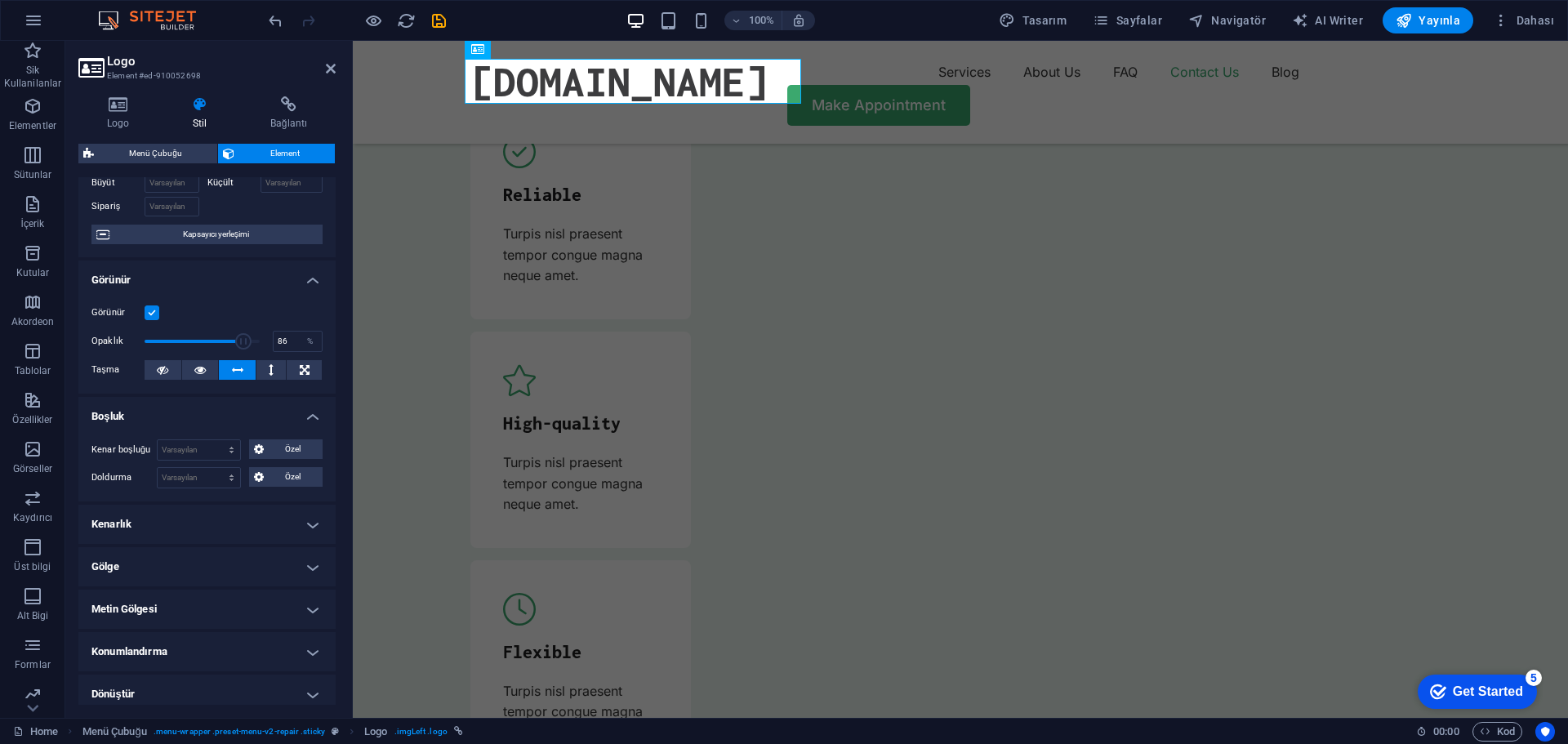
scroll to position [0, 0]
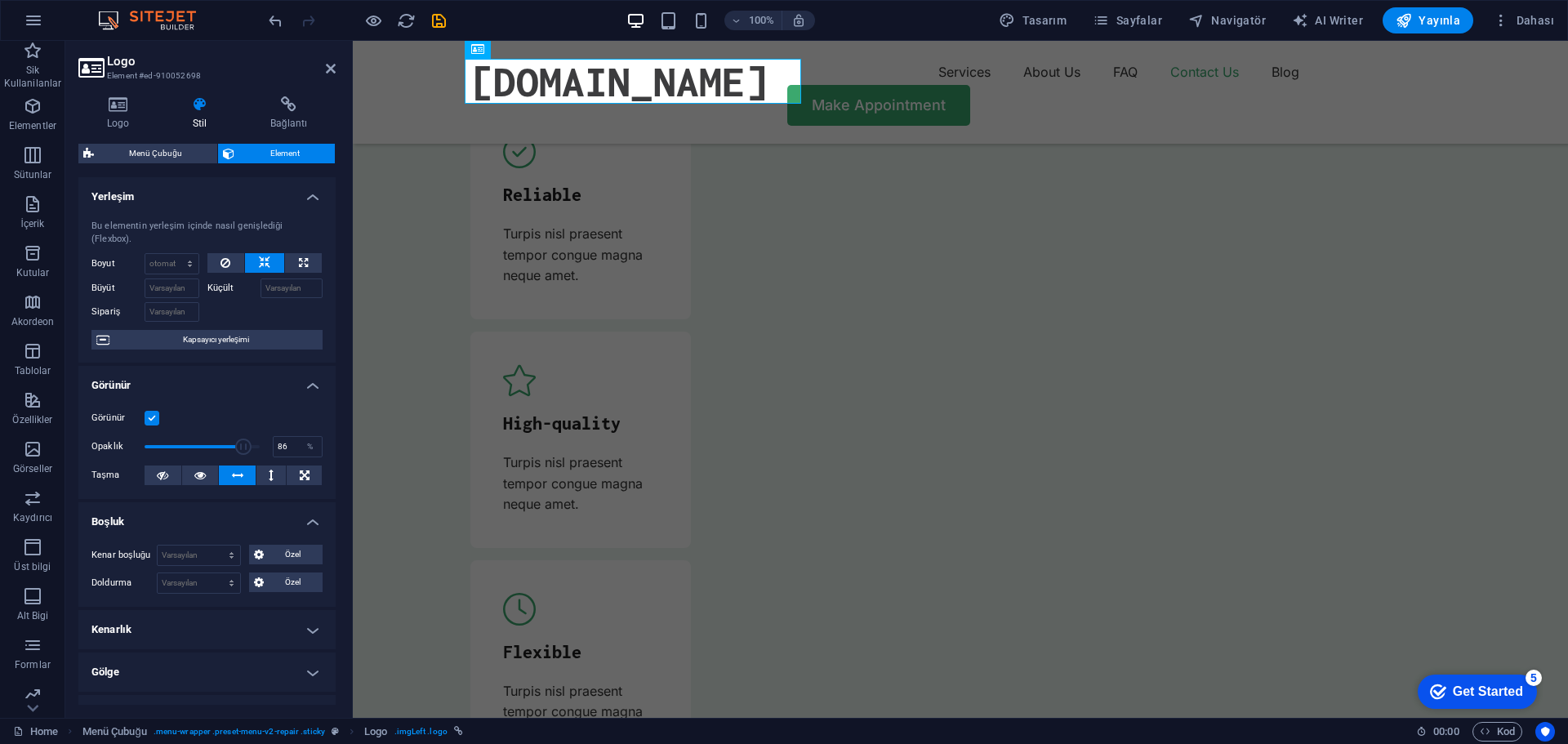
click at [275, 131] on div "Logo Stil Bağlantı Logo Image Text Dosyaları buraya sürükleyin, dosyaları seçme…" at bounding box center [206, 401] width 257 height 609
click at [138, 119] on h4 "Logo" at bounding box center [120, 114] width 86 height 35
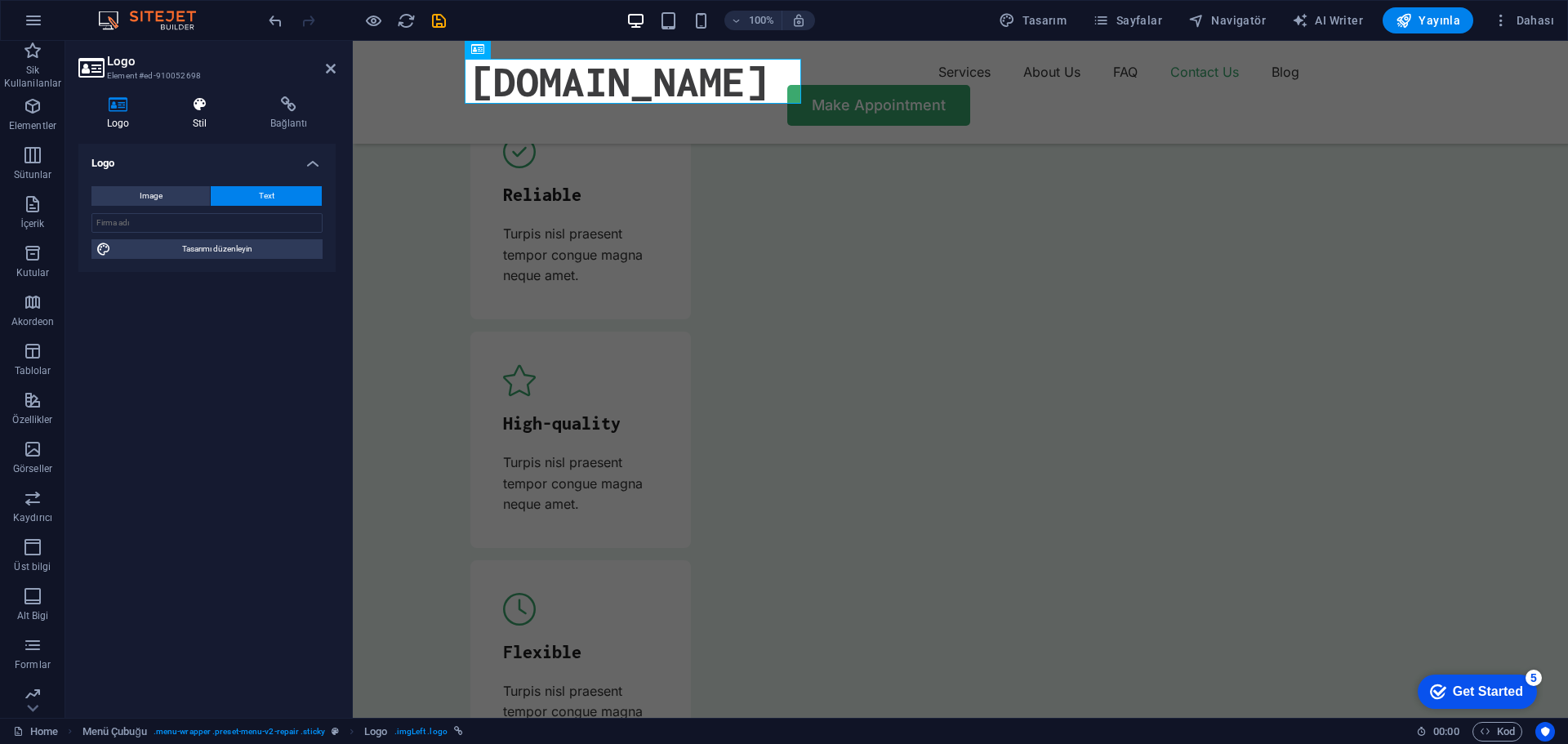
click at [196, 109] on icon at bounding box center [199, 104] width 71 height 16
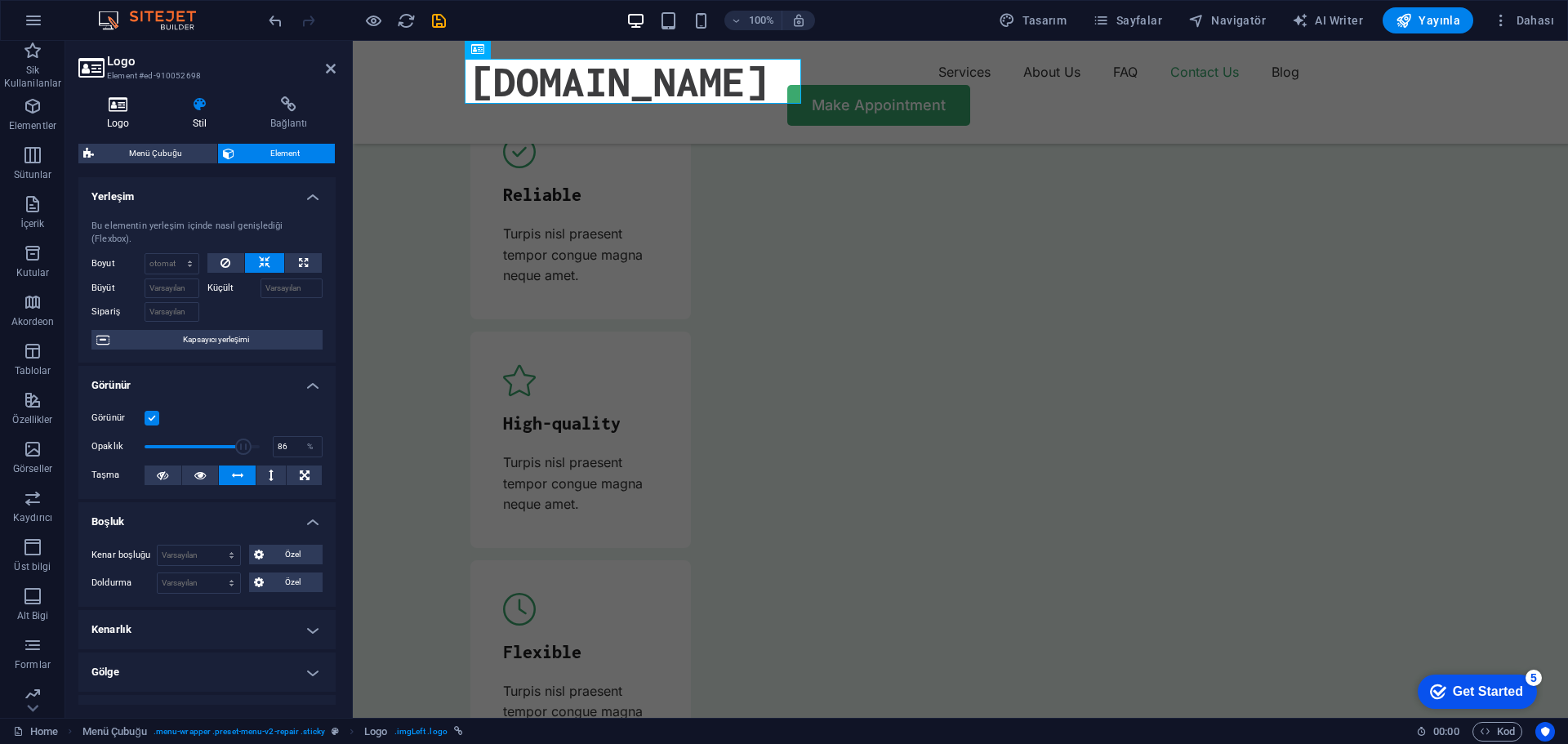
click at [120, 106] on icon at bounding box center [117, 104] width 79 height 16
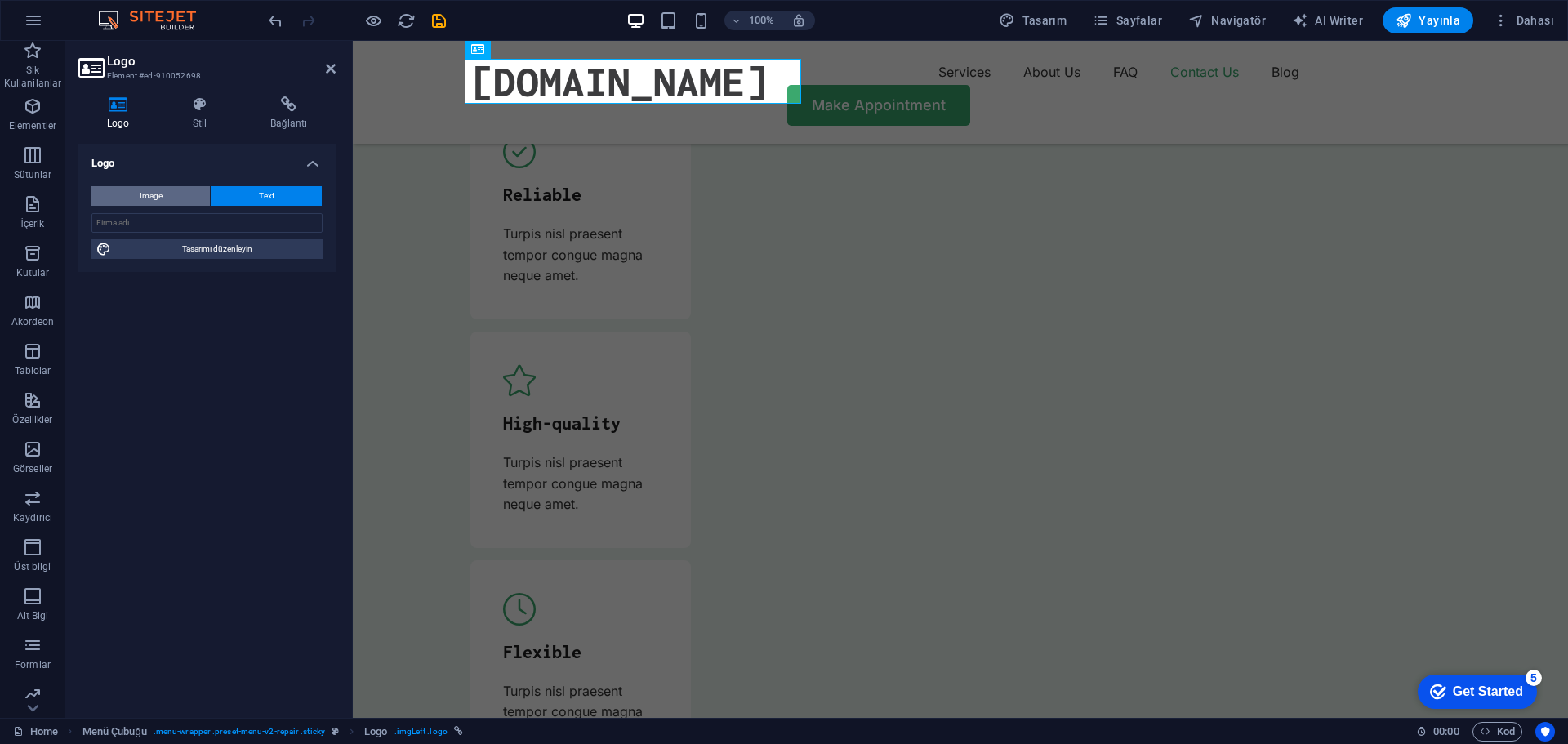
click at [191, 191] on button "Image" at bounding box center [151, 196] width 119 height 20
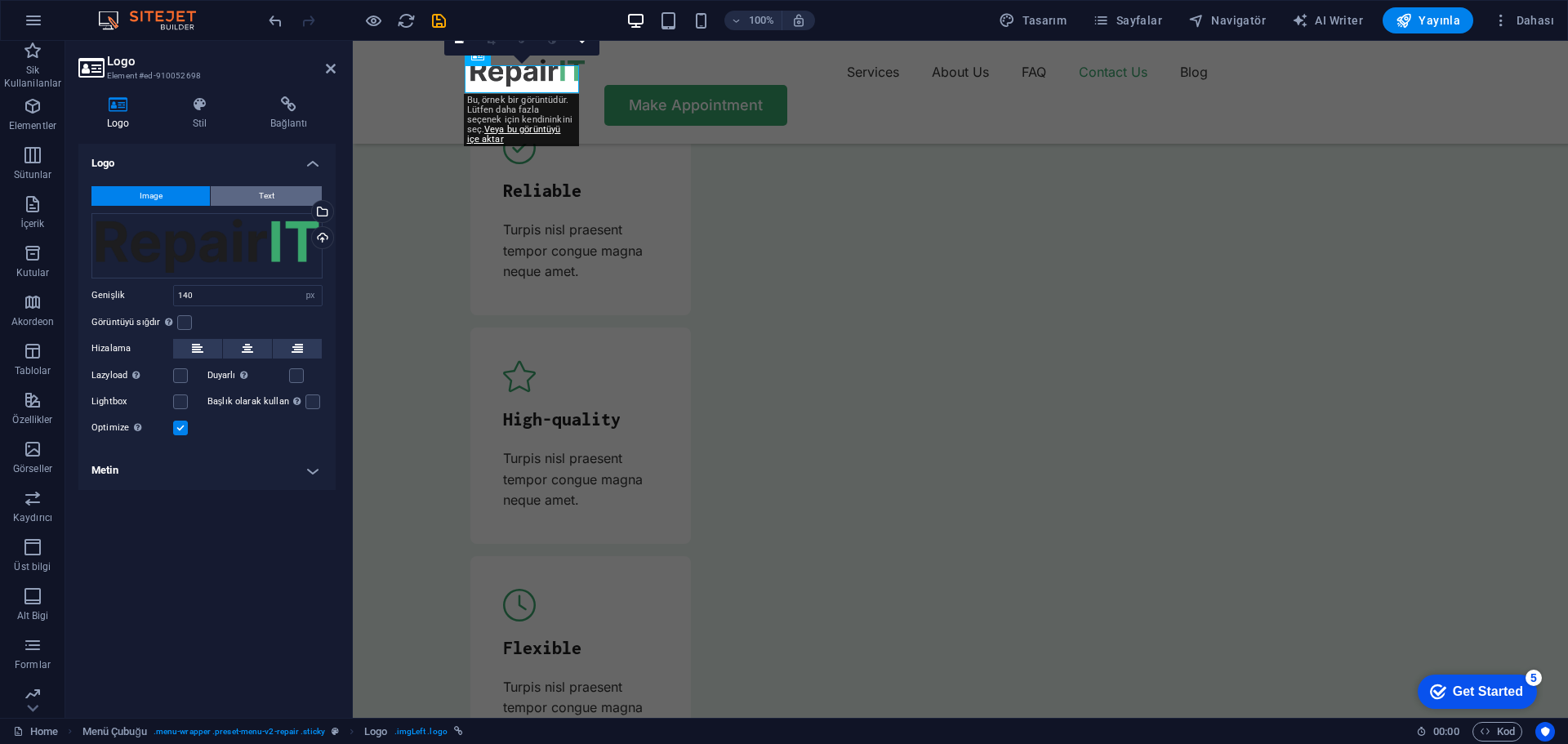
click at [275, 192] on button "Text" at bounding box center [266, 196] width 111 height 20
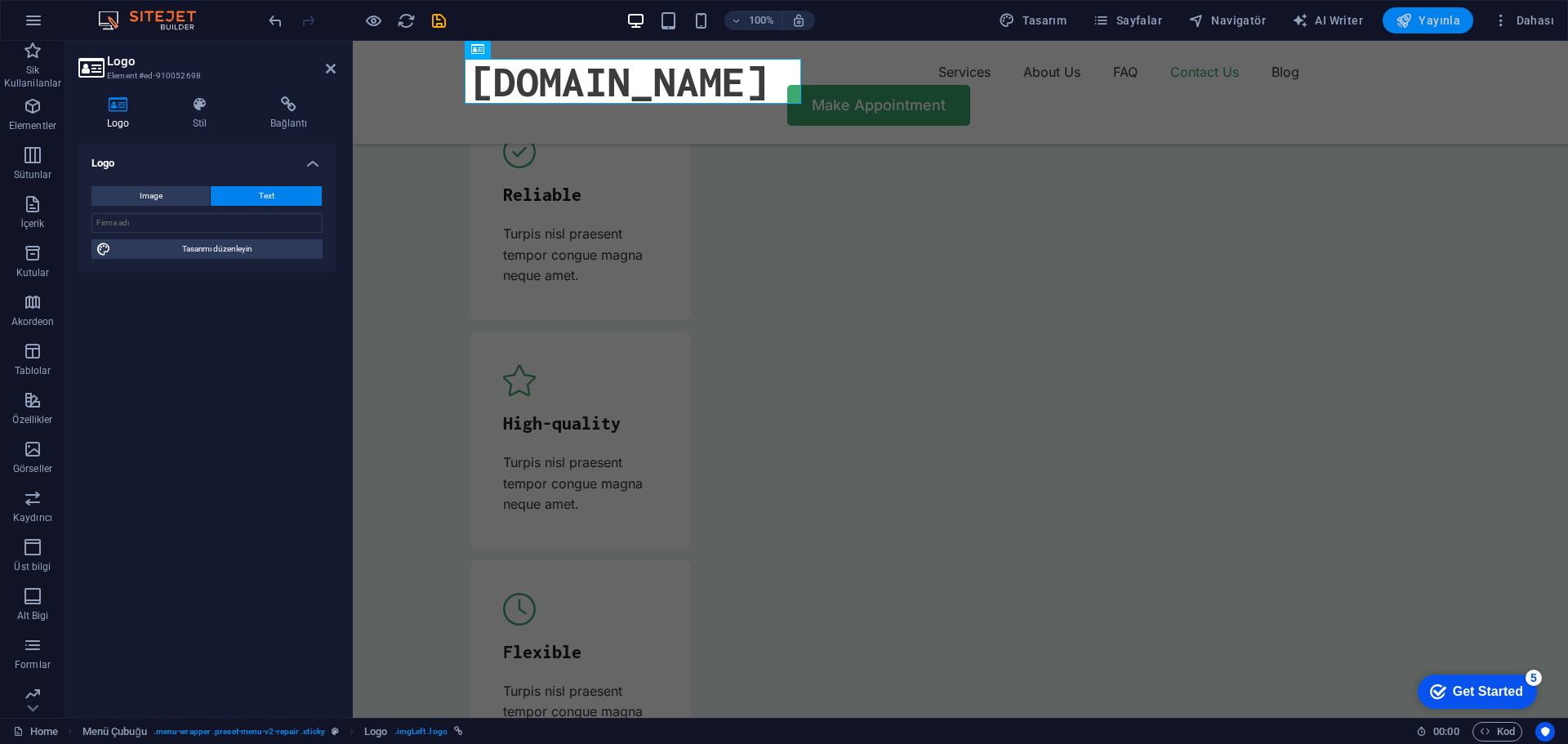
drag, startPoint x: 1298, startPoint y: 4, endPoint x: 1428, endPoint y: 20, distance: 131.0
click at [0, 0] on span "Yayınla" at bounding box center [0, 0] width 0 height 0
